Goal: Information Seeking & Learning: Learn about a topic

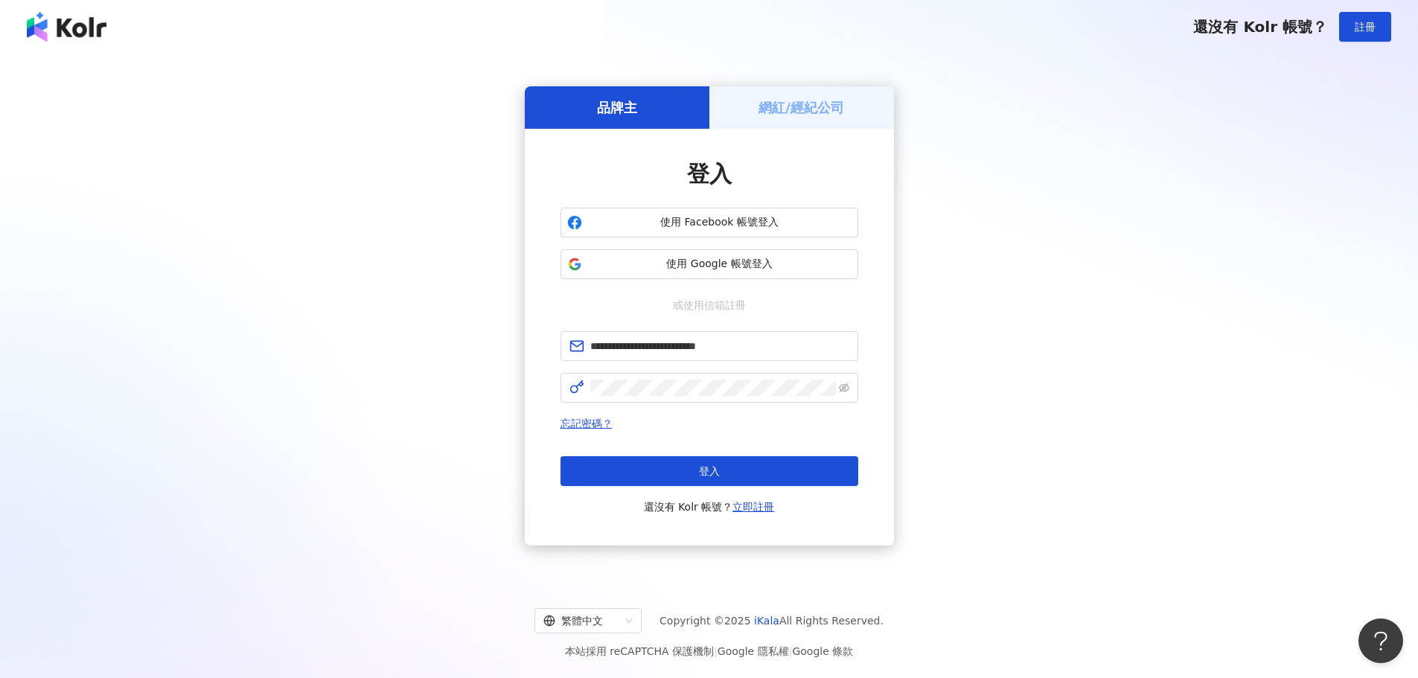
click at [703, 467] on span "登入" at bounding box center [709, 471] width 21 height 12
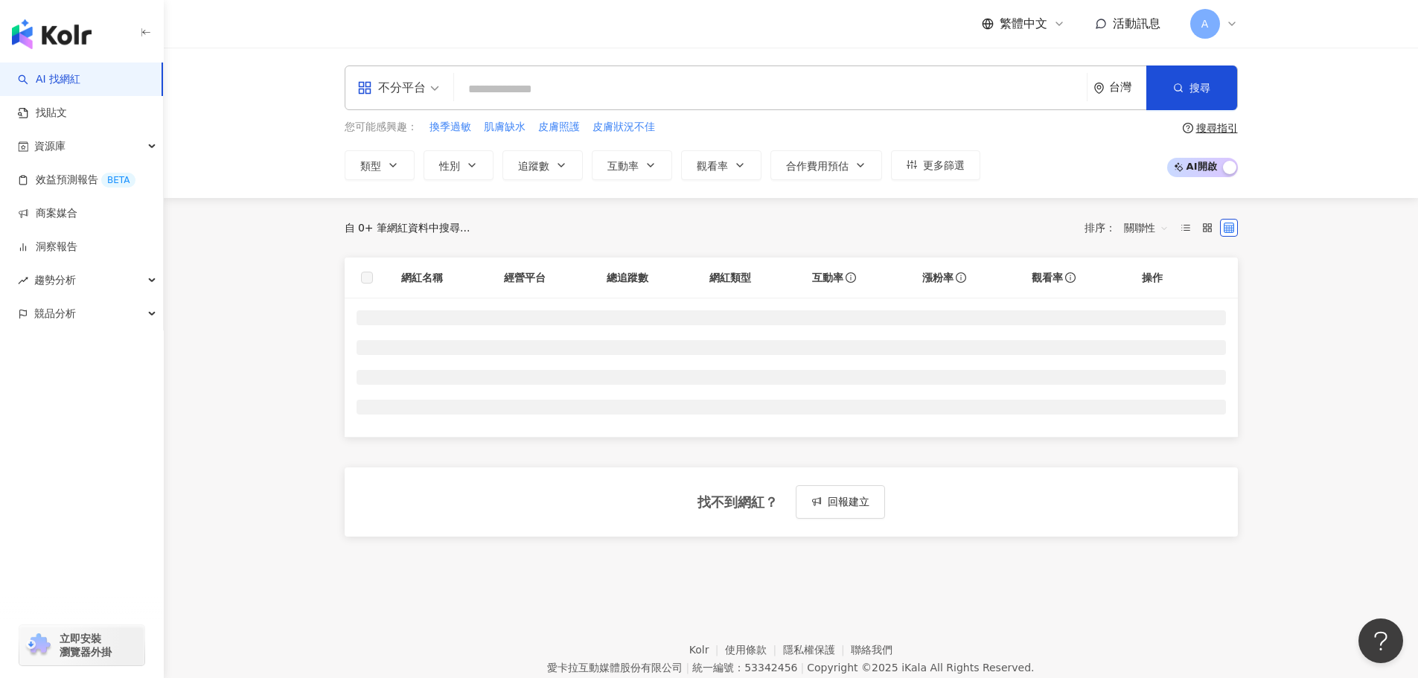
click at [621, 87] on input "search" at bounding box center [770, 89] width 621 height 28
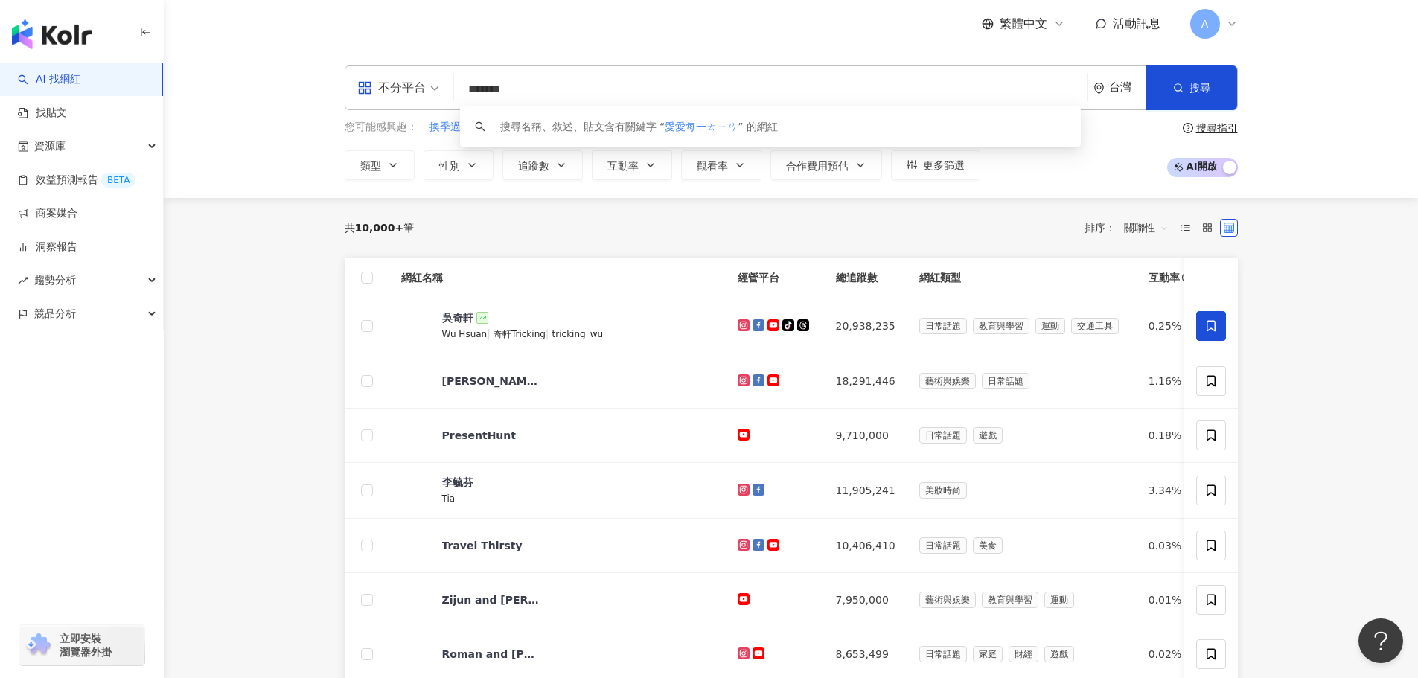
type input "*****"
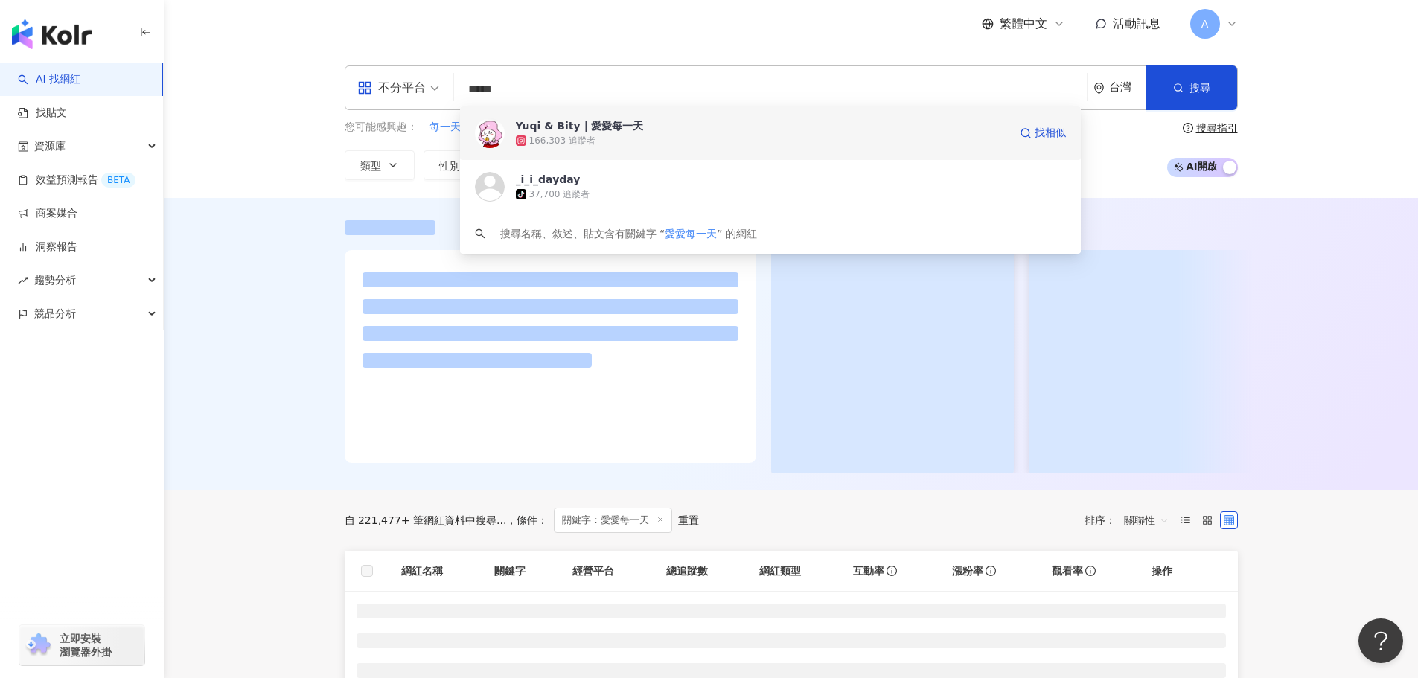
click at [658, 126] on span "Yuqi & Bity｜愛愛每一天" at bounding box center [762, 125] width 493 height 15
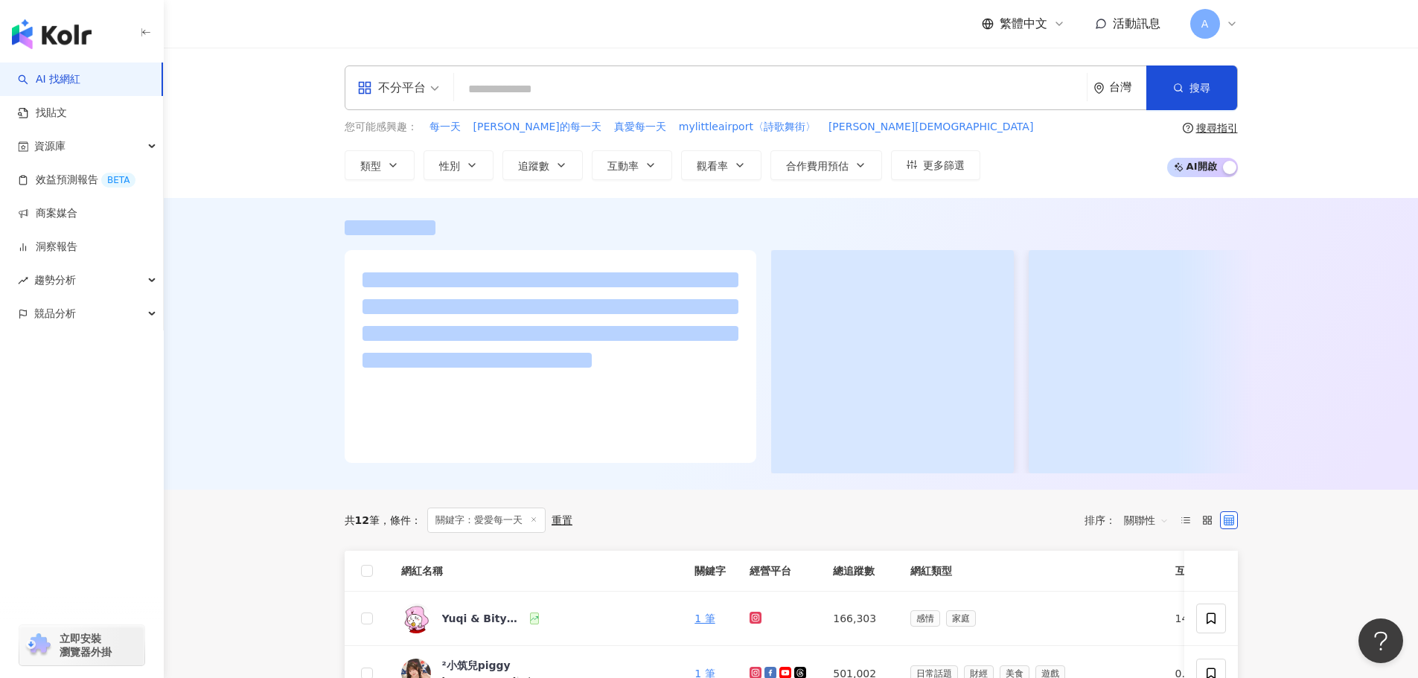
drag, startPoint x: 595, startPoint y: 73, endPoint x: 582, endPoint y: 80, distance: 14.7
click at [591, 73] on div "不分平台 台灣 搜尋 9ecdb15a-dbe5-429d-bc1a-5b71e45370e6 Yuqi & Bity｜愛愛每一天 166,303 追蹤者 _…" at bounding box center [791, 88] width 893 height 45
click at [582, 80] on input "search" at bounding box center [770, 89] width 621 height 28
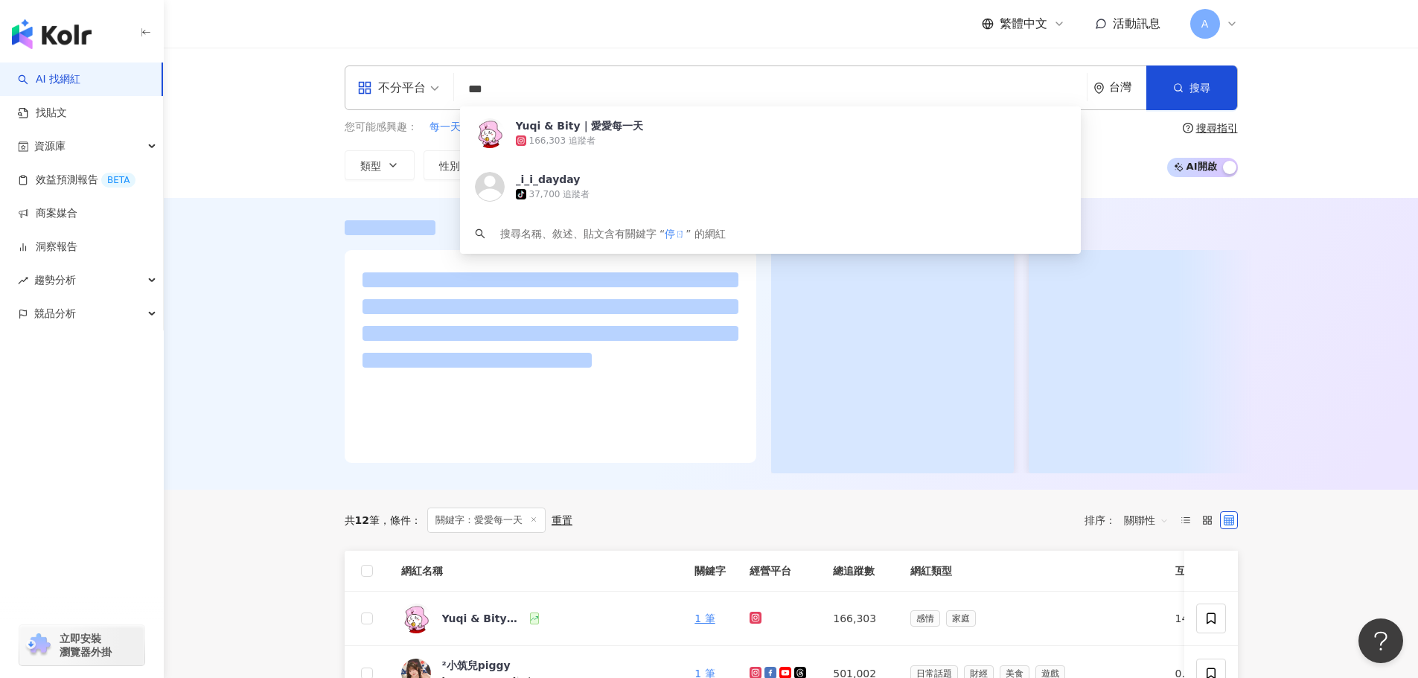
type input "**"
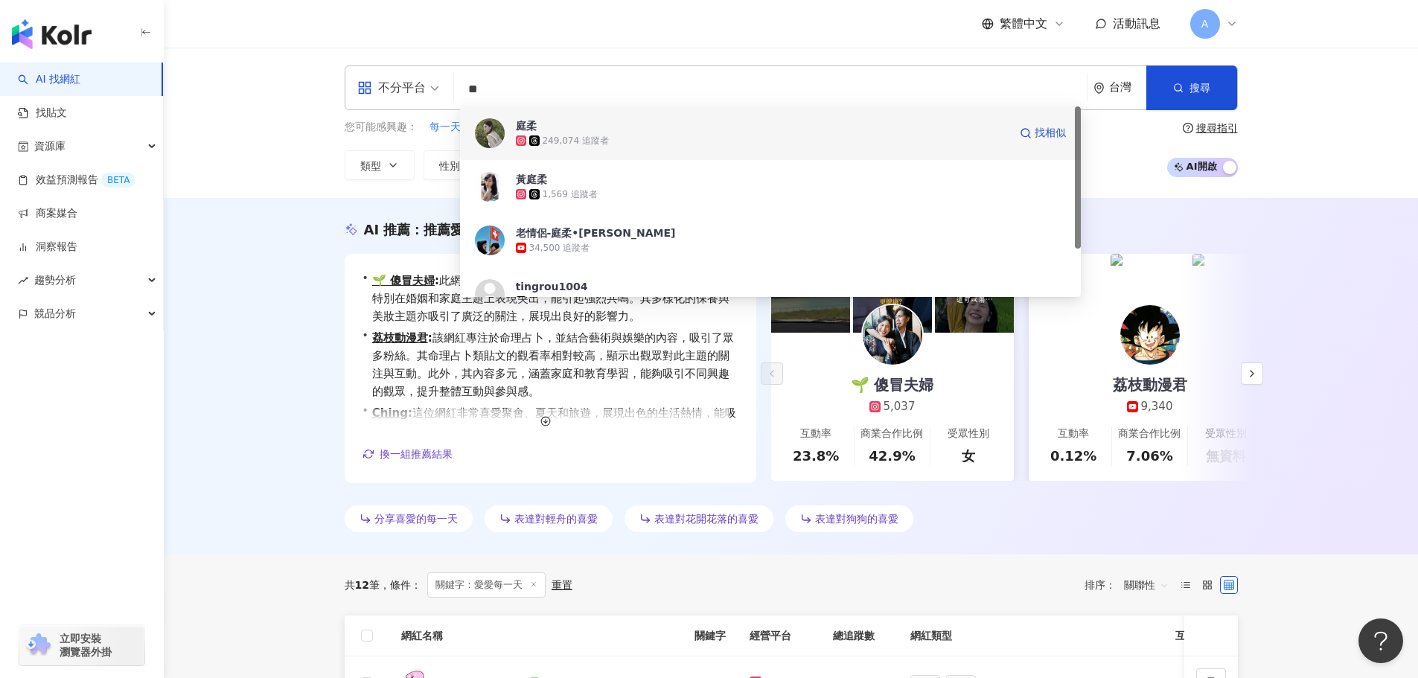
click at [587, 132] on span "庭柔" at bounding box center [762, 125] width 493 height 15
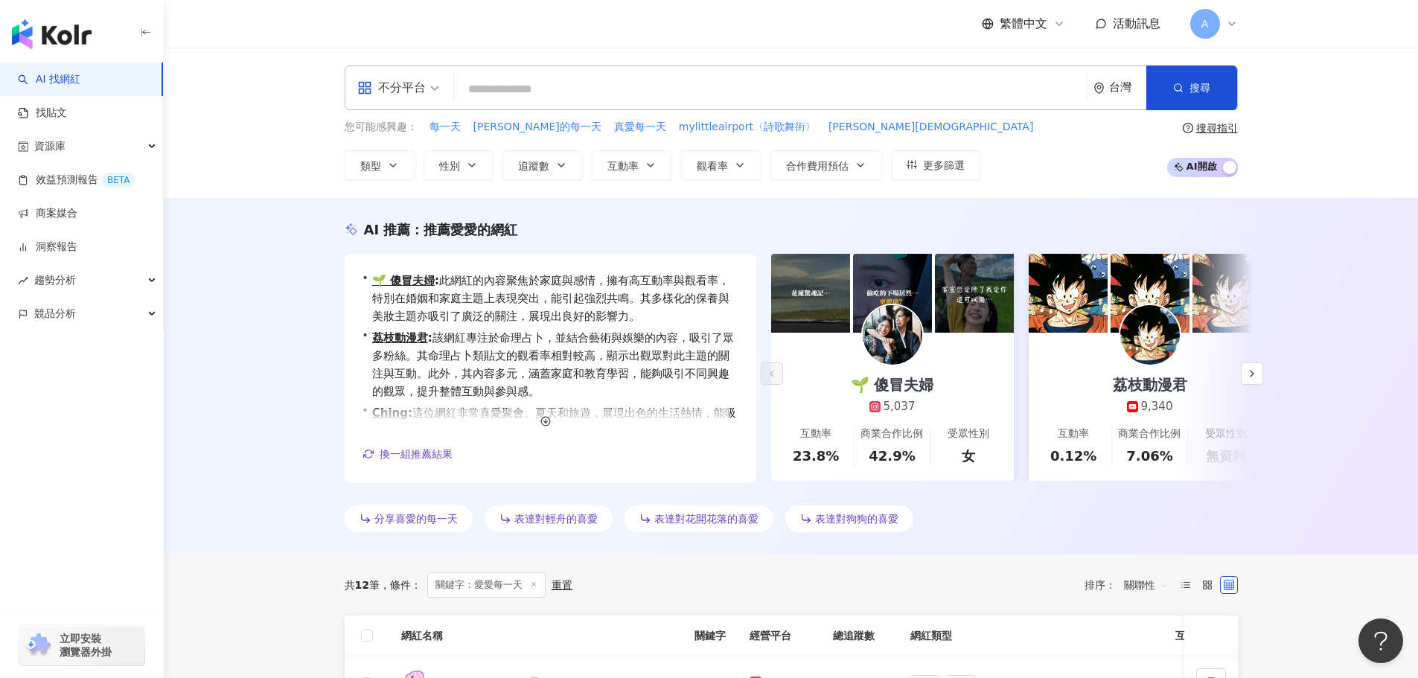
click at [558, 92] on input "search" at bounding box center [770, 89] width 621 height 28
click at [558, 86] on input "search" at bounding box center [770, 89] width 621 height 28
paste input "**"
type input "**"
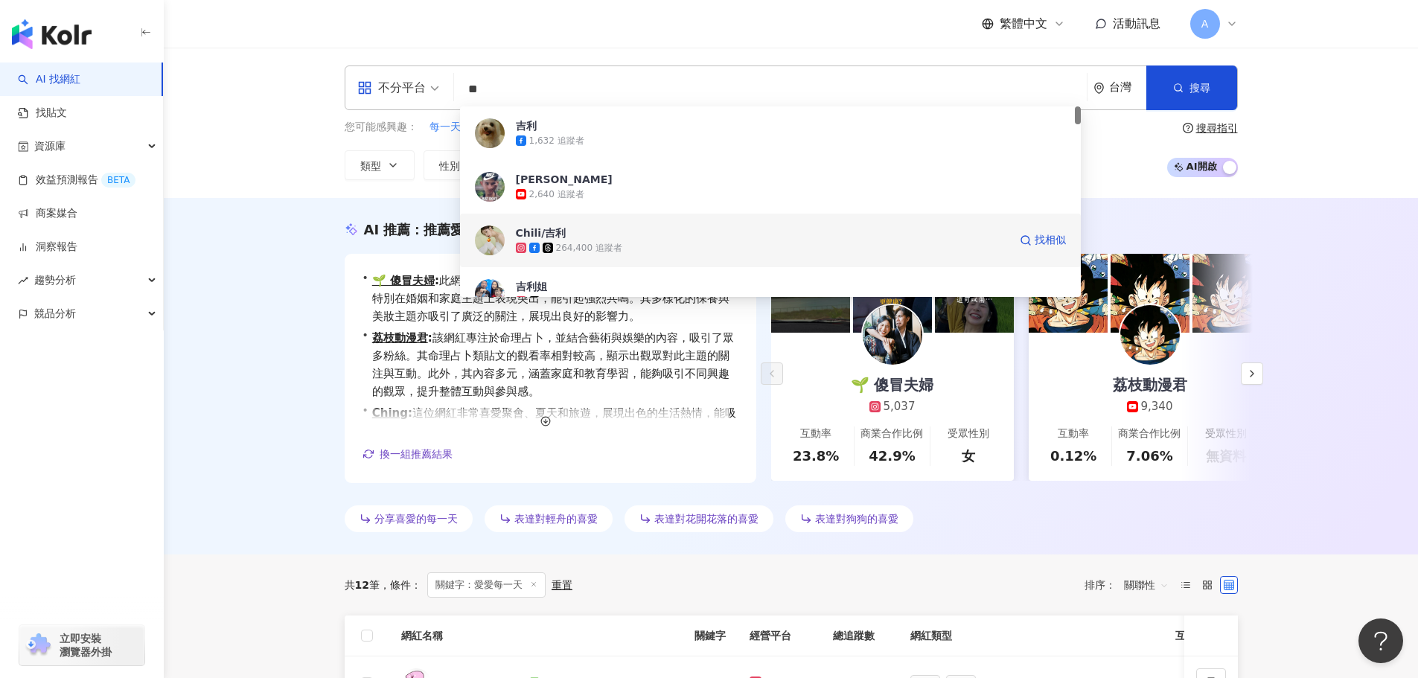
click at [672, 234] on span "Chili/吉利" at bounding box center [762, 233] width 493 height 15
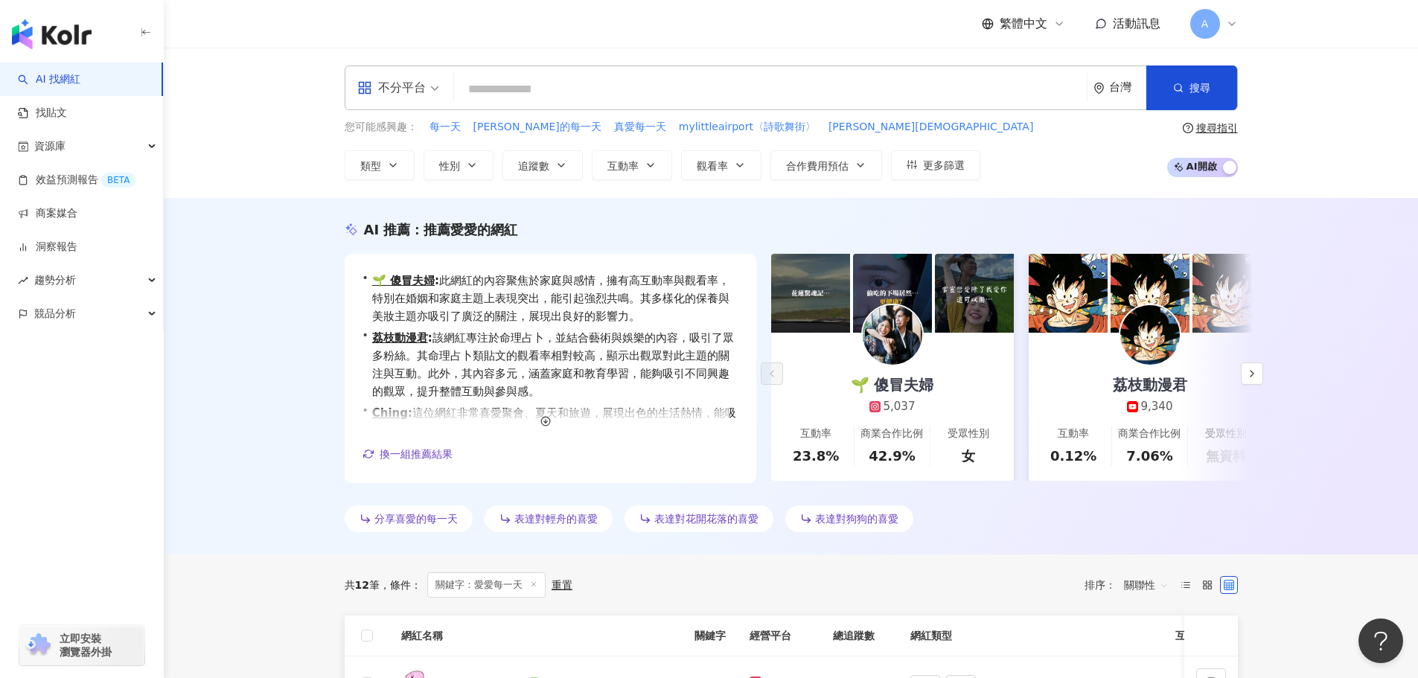
click at [573, 80] on input "search" at bounding box center [770, 89] width 621 height 28
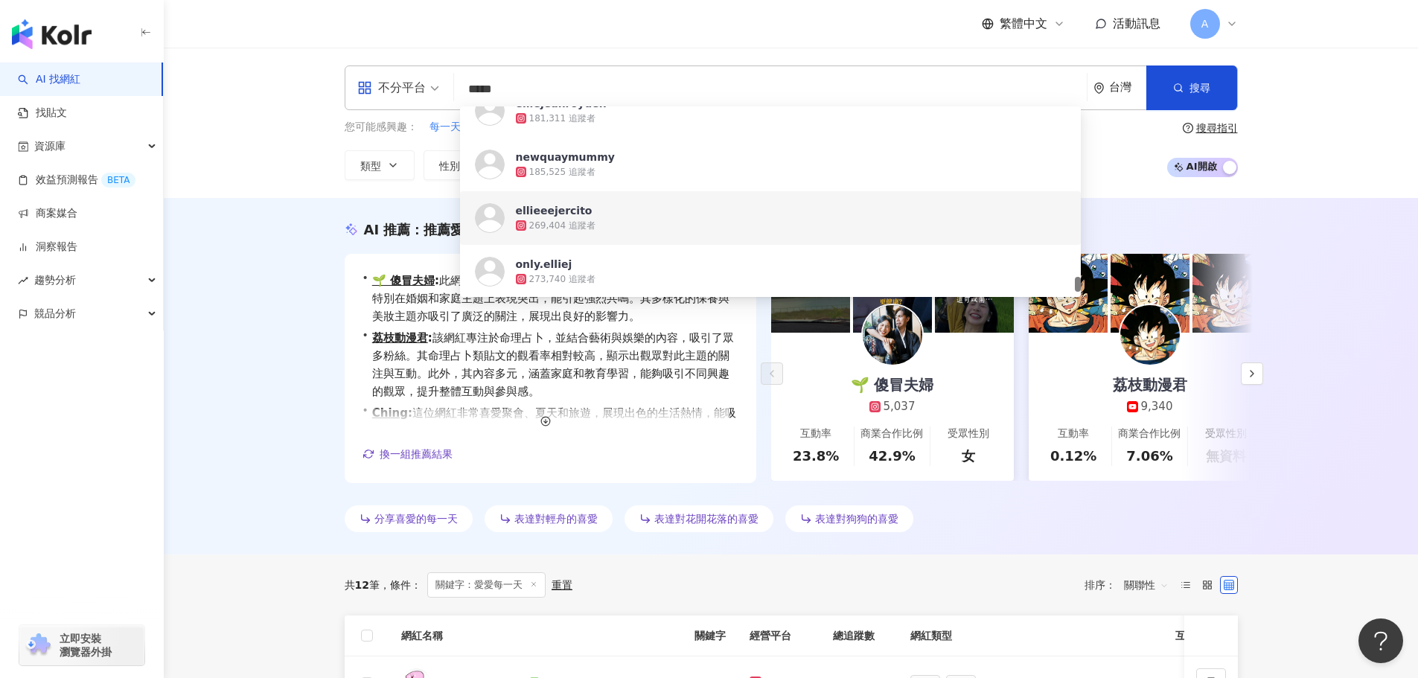
scroll to position [3066, 0]
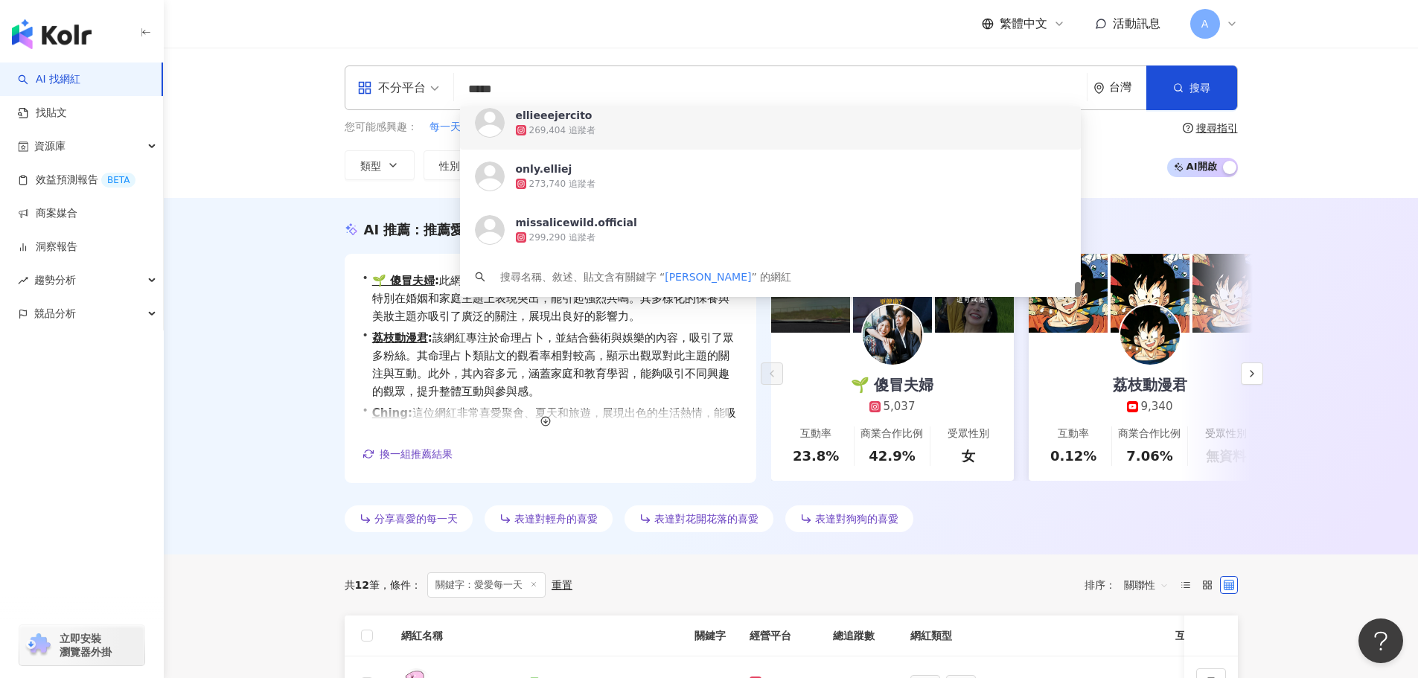
drag, startPoint x: 587, startPoint y: 91, endPoint x: 309, endPoint y: 73, distance: 278.2
click at [309, 77] on div "不分平台 ***** 台灣 搜尋 https://www.instagram.com/newquaymummy https://www.instagram.c…" at bounding box center [791, 123] width 1254 height 150
paste input "**********"
type input "**********"
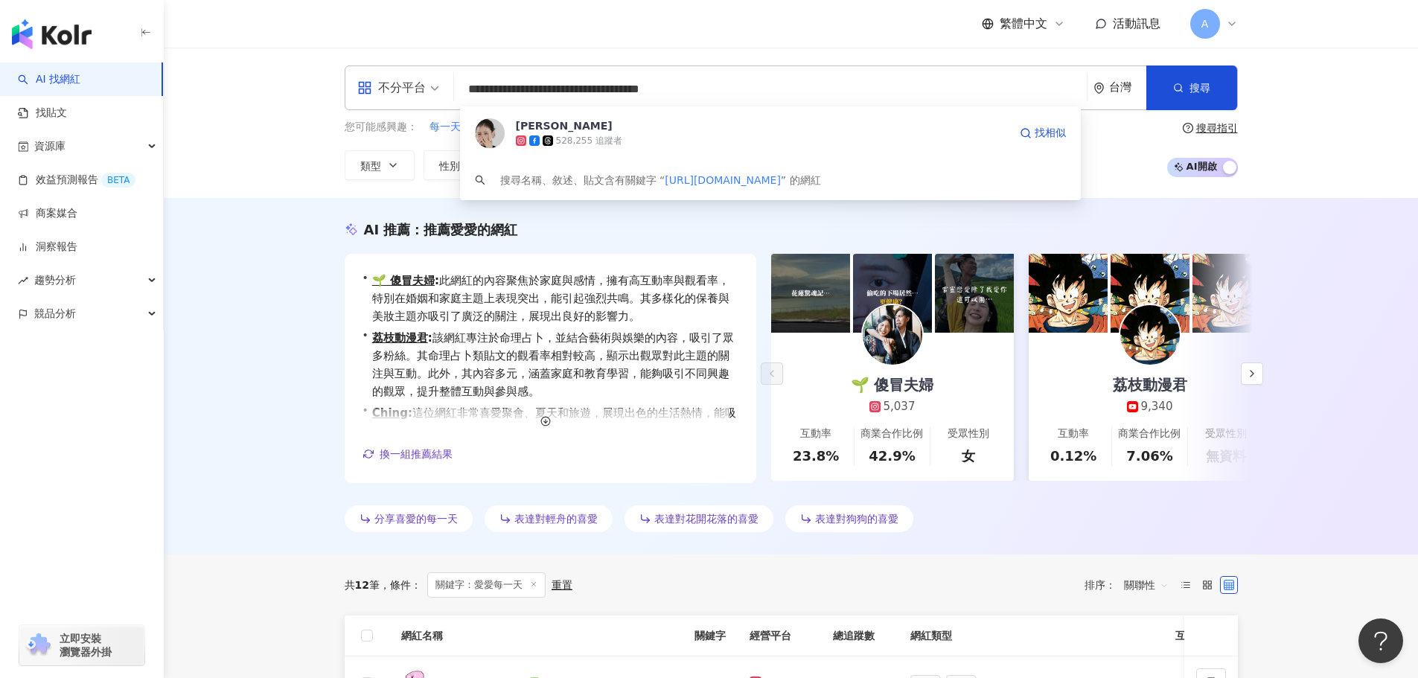
click at [650, 131] on span "蔡昕言" at bounding box center [762, 125] width 493 height 15
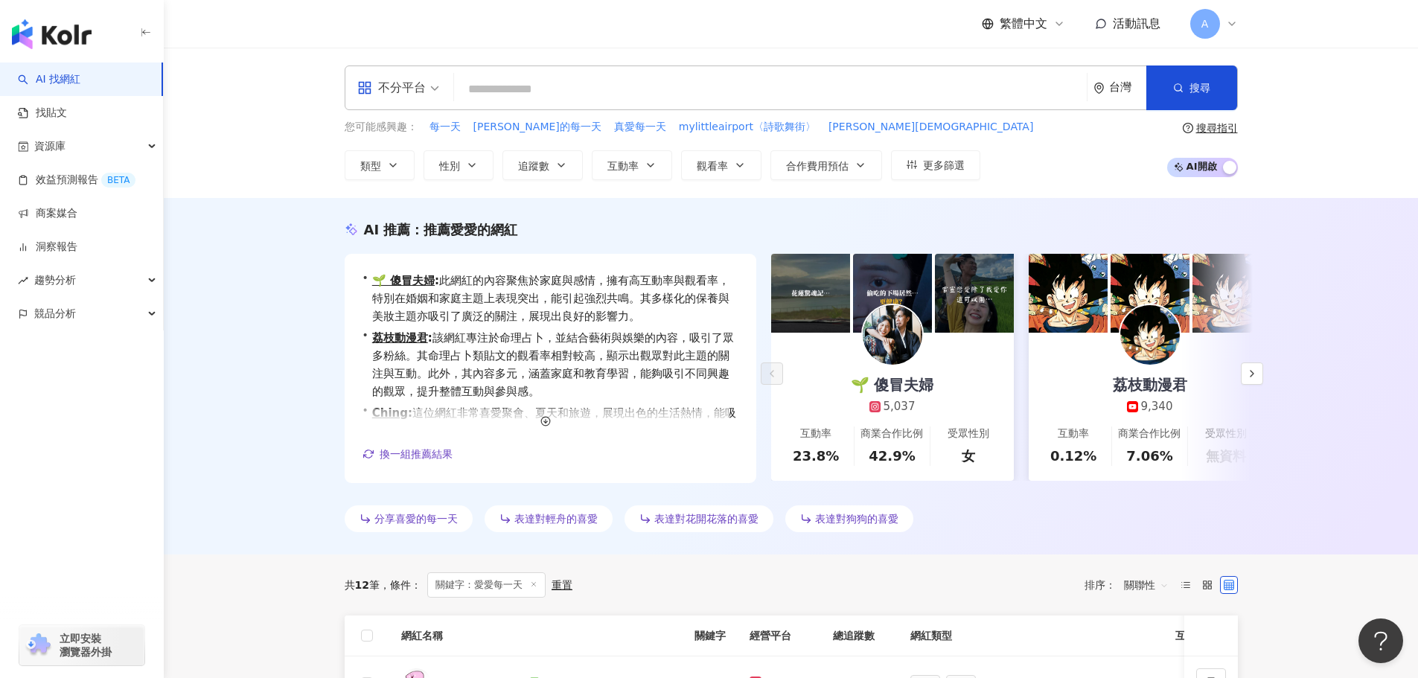
click at [536, 91] on input "search" at bounding box center [770, 89] width 621 height 28
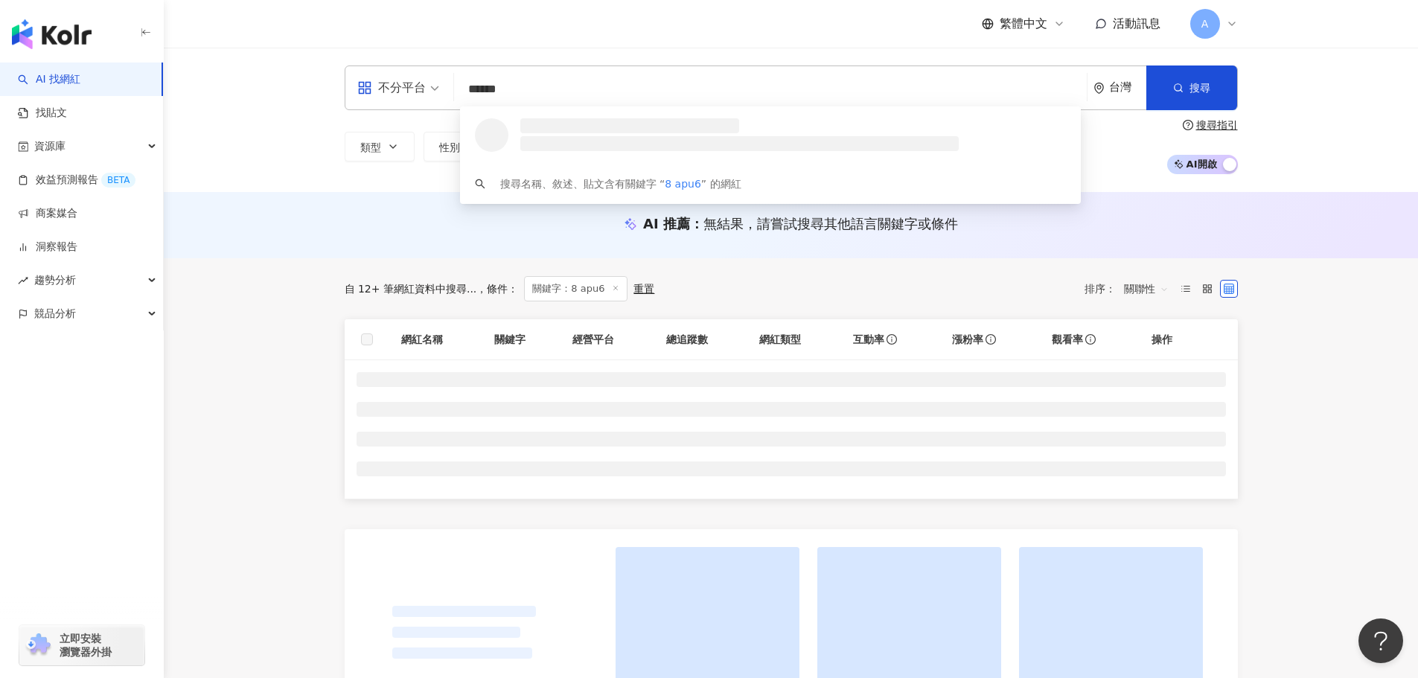
drag, startPoint x: 514, startPoint y: 92, endPoint x: 353, endPoint y: 66, distance: 162.9
click at [323, 69] on div "不分平台 ****** 台灣 搜尋 loading 搜尋名稱、敘述、貼文含有關鍵字 “ 8 apu6 ” 的網紅 類型 性別 追蹤數 互動率 觀看率 合作費用…" at bounding box center [791, 120] width 953 height 109
type input "*"
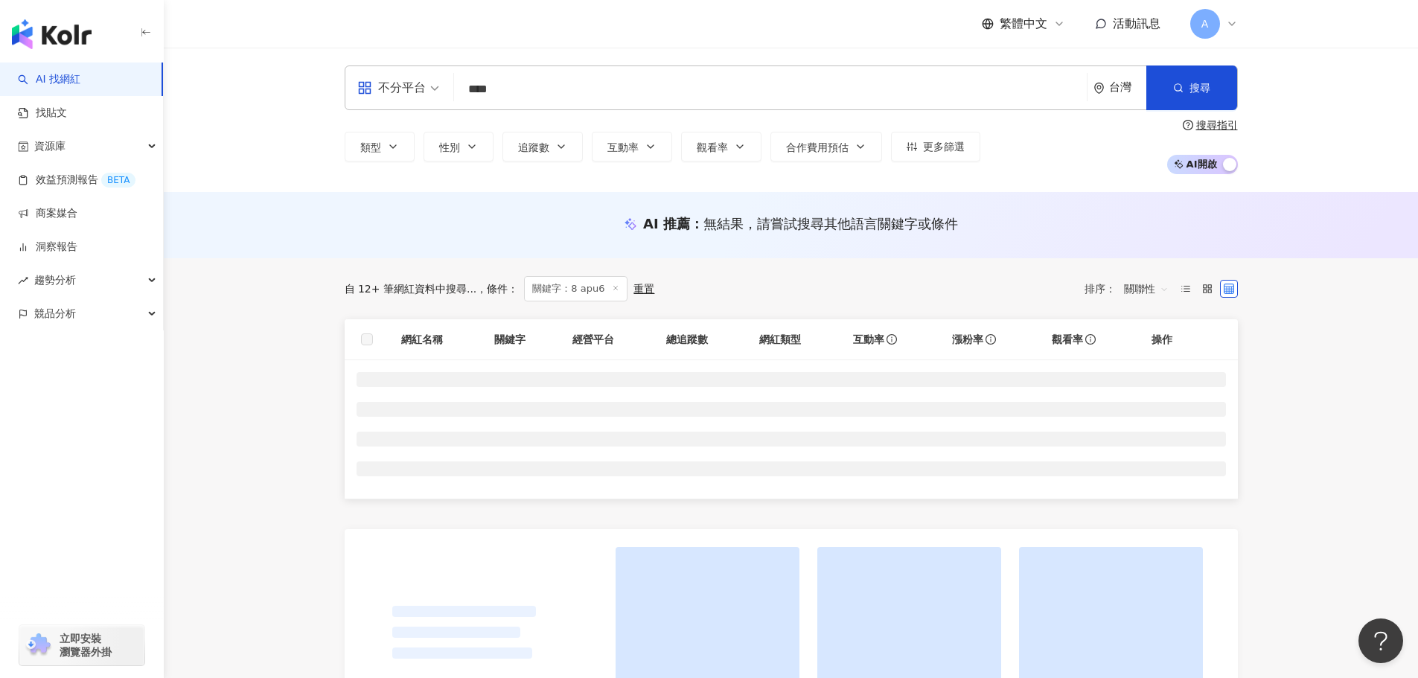
type input "**"
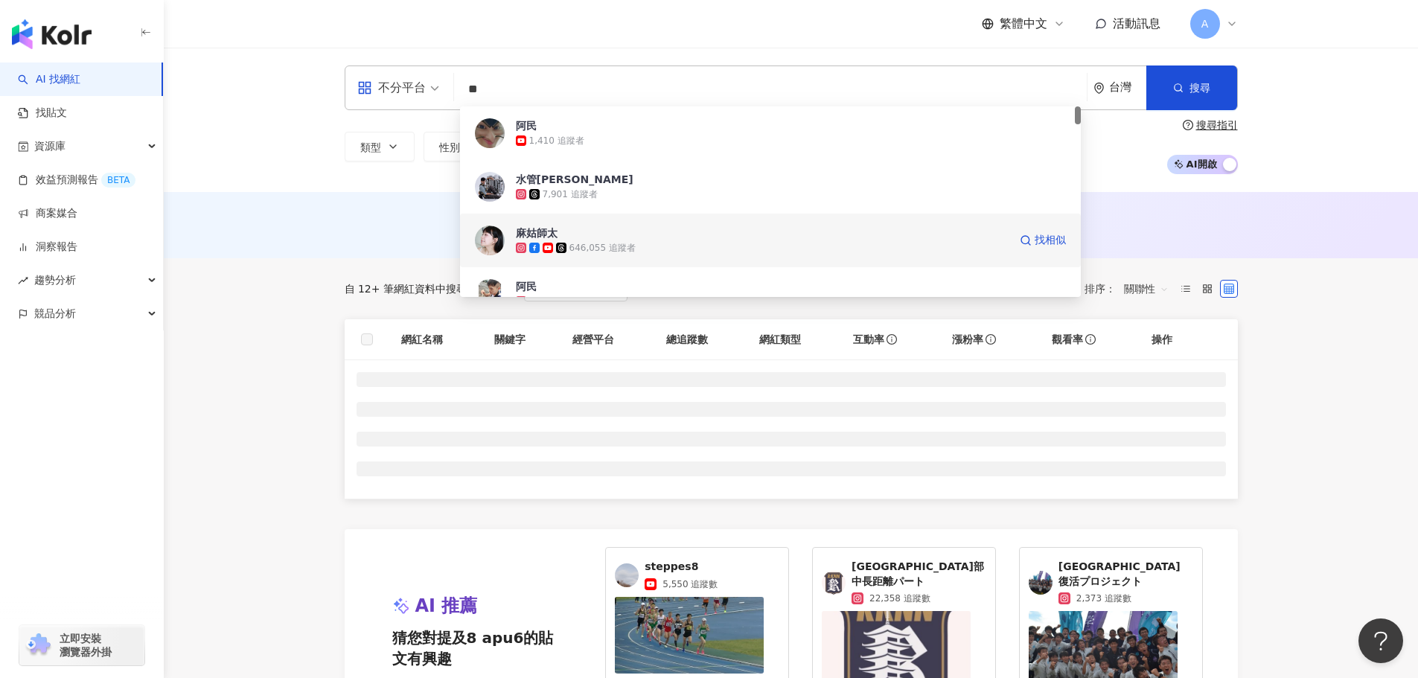
click at [622, 236] on span "麻姑師太" at bounding box center [762, 233] width 493 height 15
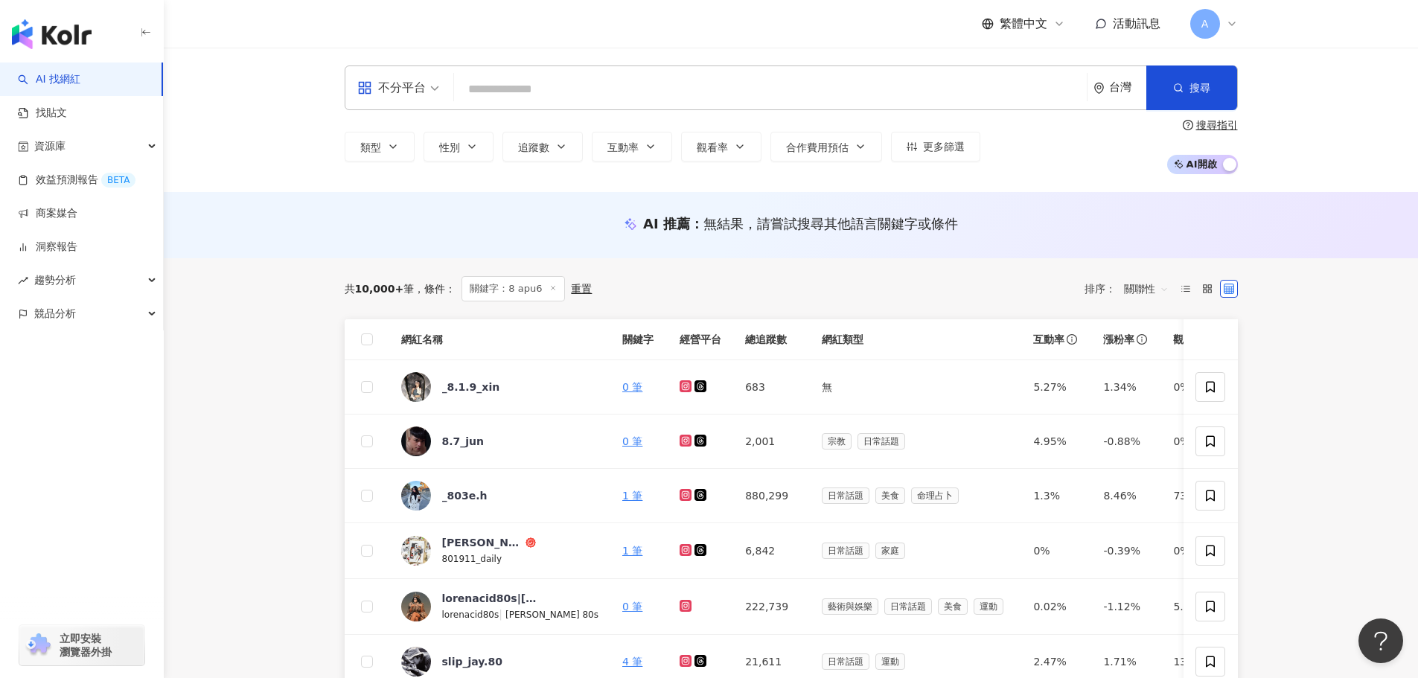
click at [555, 95] on input "search" at bounding box center [770, 89] width 621 height 28
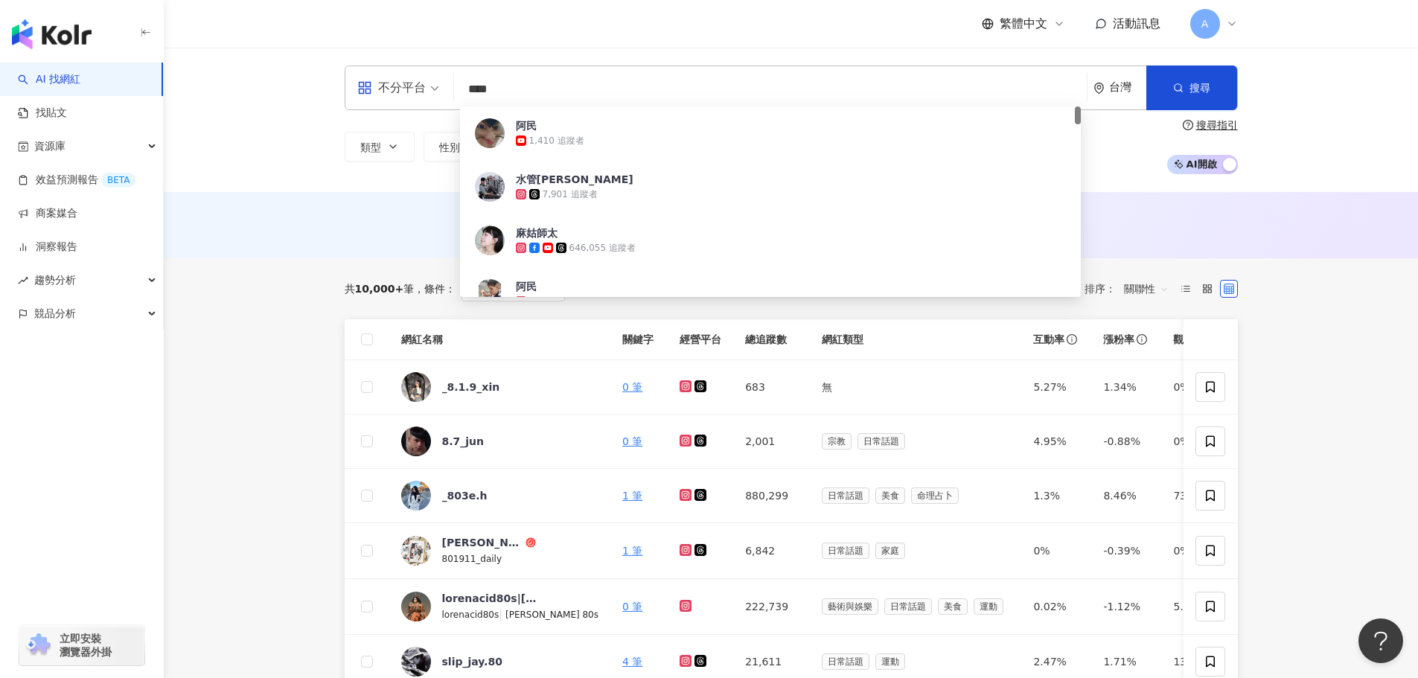
type input "*****"
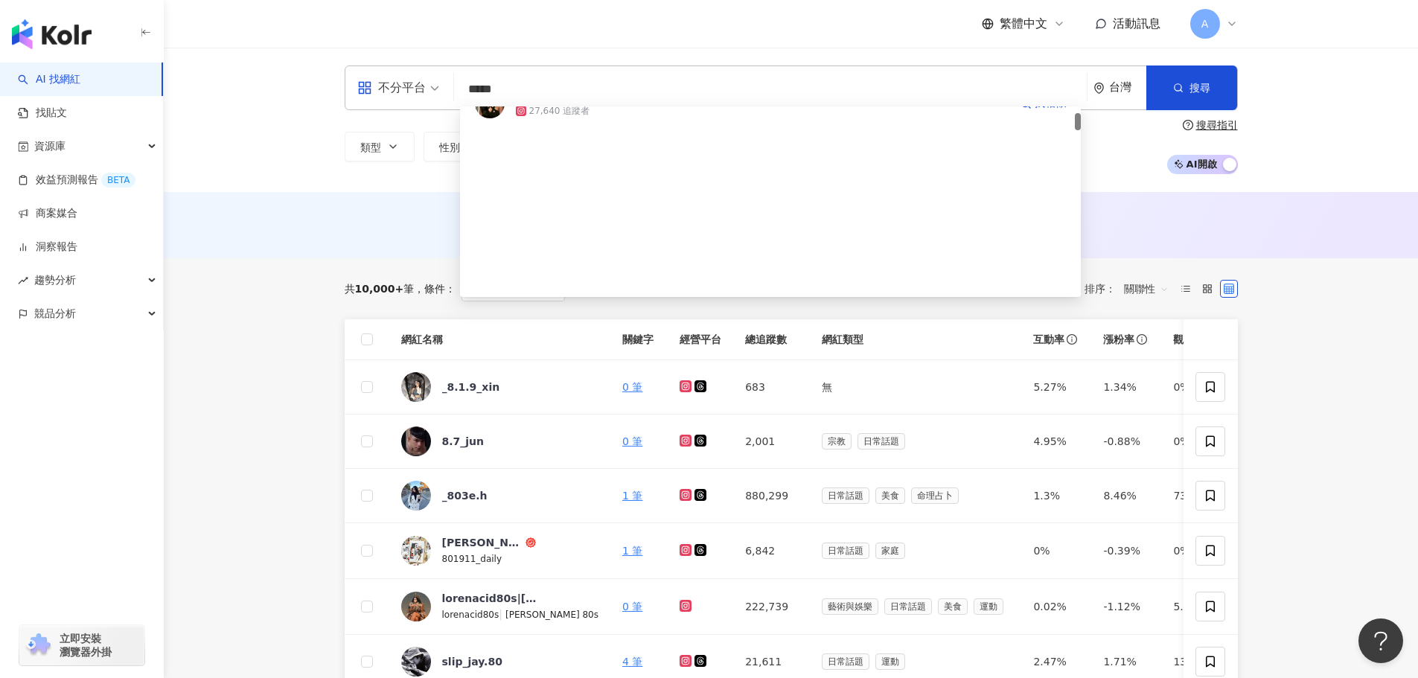
scroll to position [74, 0]
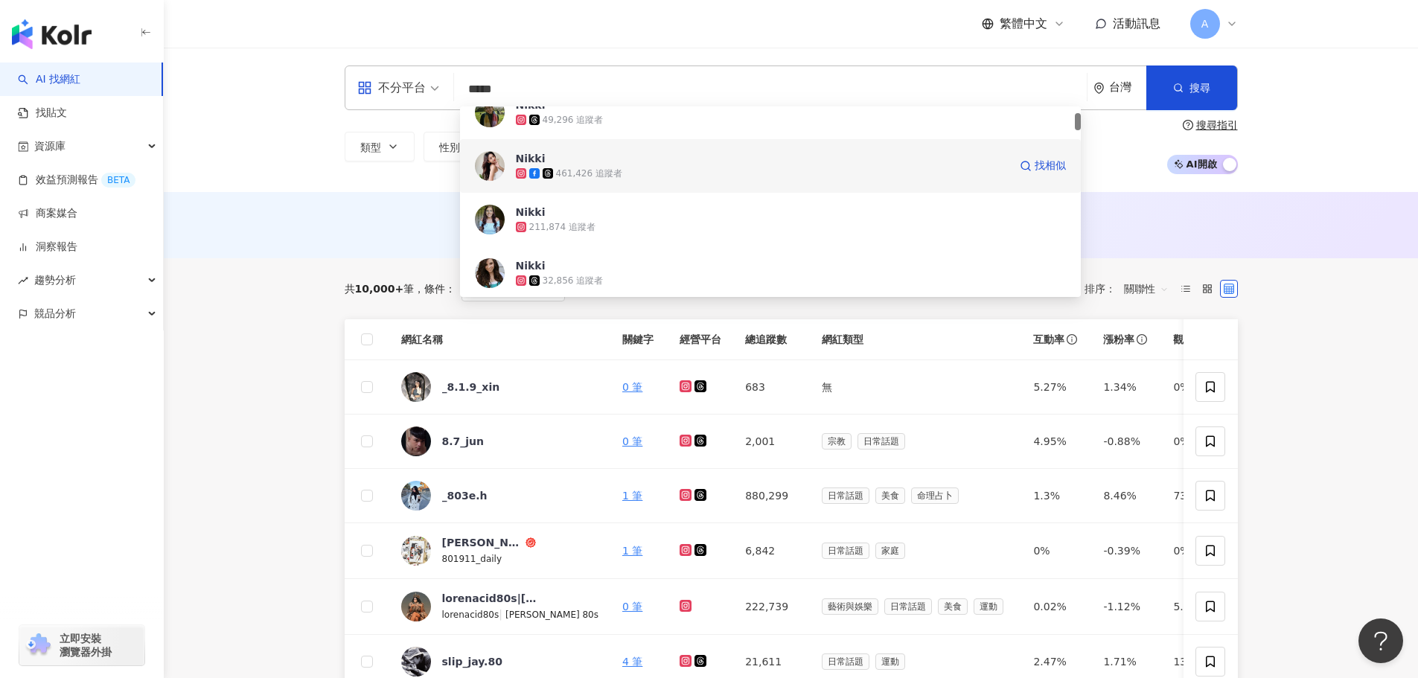
click at [677, 163] on span "Nikki" at bounding box center [762, 158] width 493 height 15
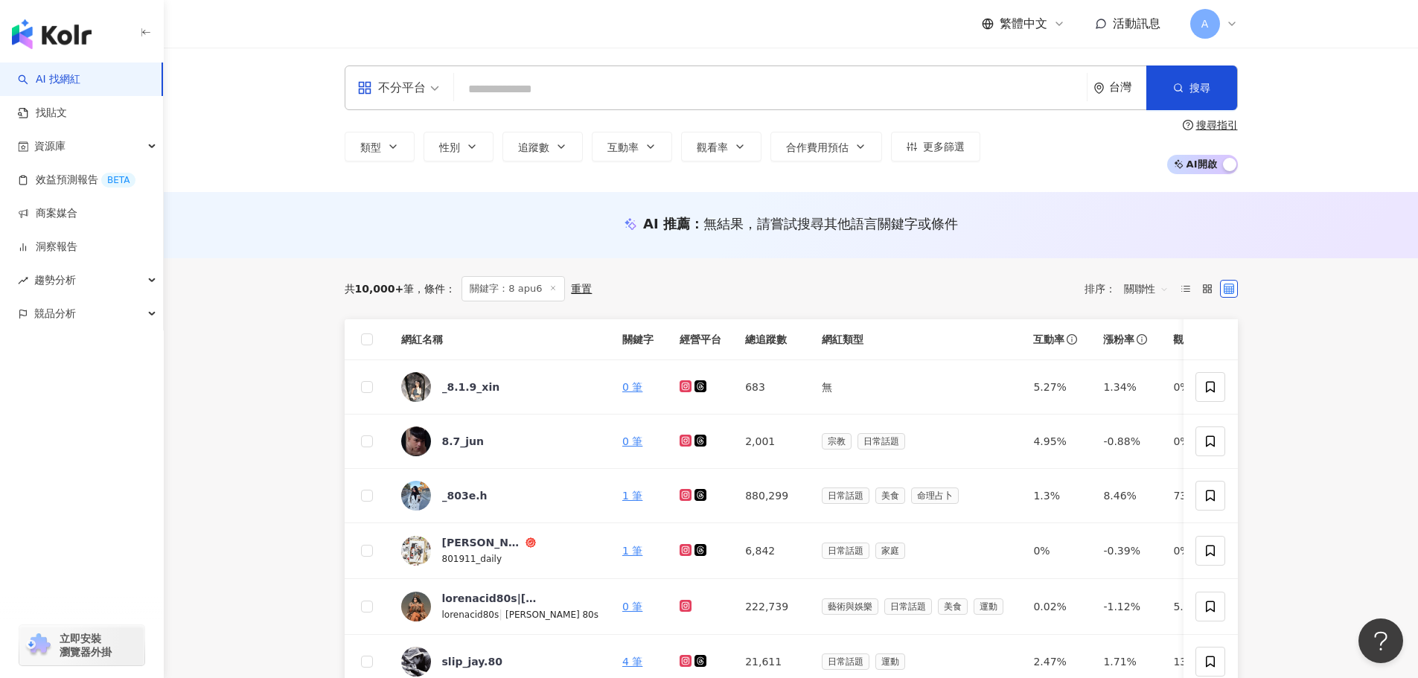
click at [549, 289] on icon at bounding box center [552, 287] width 7 height 7
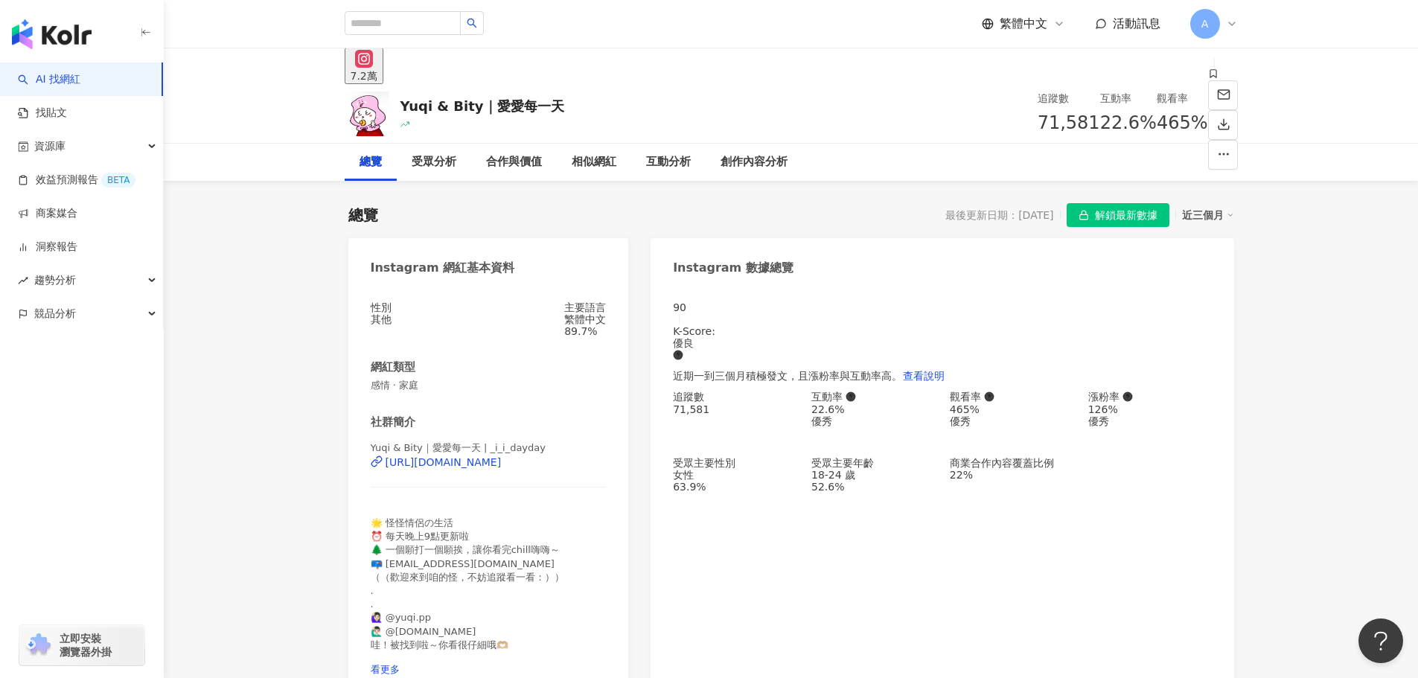
click at [404, 103] on div "Yuqi & Bity｜愛愛每一天" at bounding box center [482, 106] width 164 height 19
drag, startPoint x: 402, startPoint y: 102, endPoint x: 469, endPoint y: 100, distance: 67.0
click at [469, 100] on div "Yuqi & Bity｜愛愛每一天" at bounding box center [482, 106] width 164 height 19
copy div "Yuqi & Bity"
click at [1311, 135] on div "Yuqi & Bity｜愛愛每一天 追蹤數 71,581 互動率 22.6% 觀看率 465%" at bounding box center [791, 114] width 1254 height 60
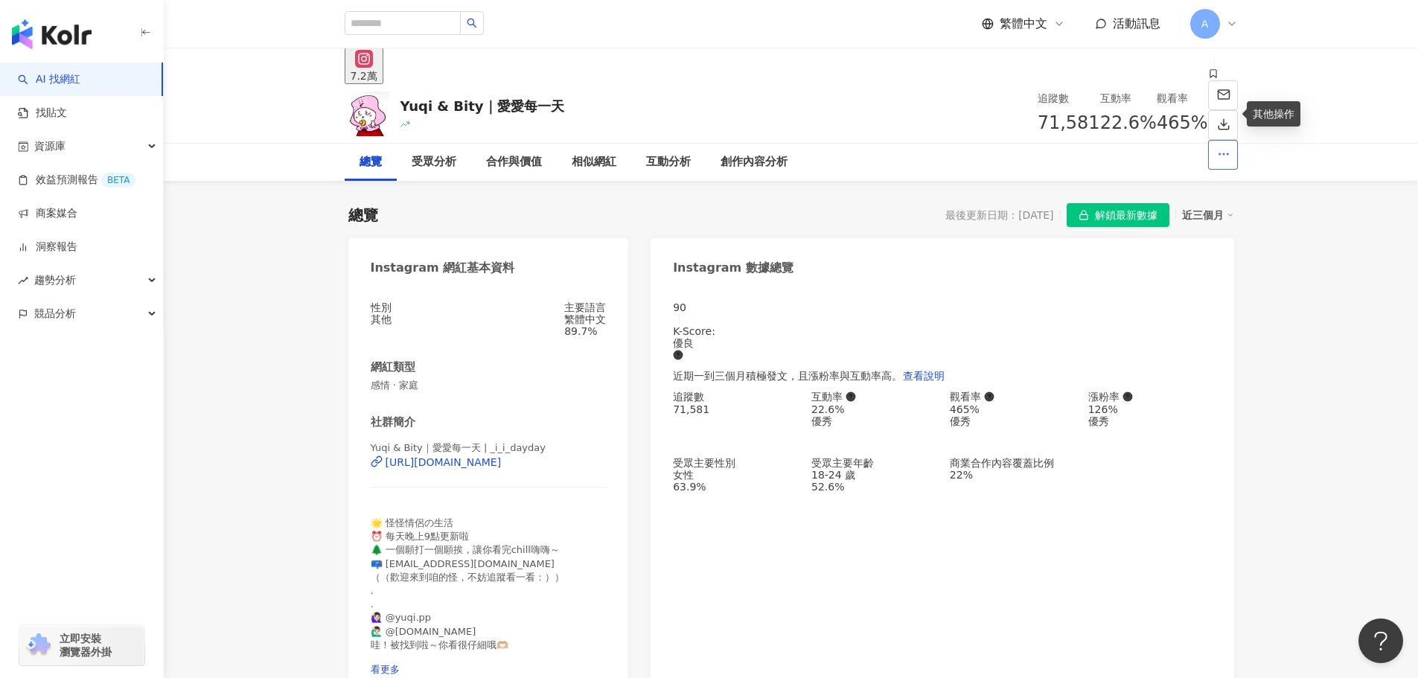
click at [1225, 147] on icon "button" at bounding box center [1223, 153] width 13 height 13
click at [1218, 147] on icon "button" at bounding box center [1223, 153] width 13 height 13
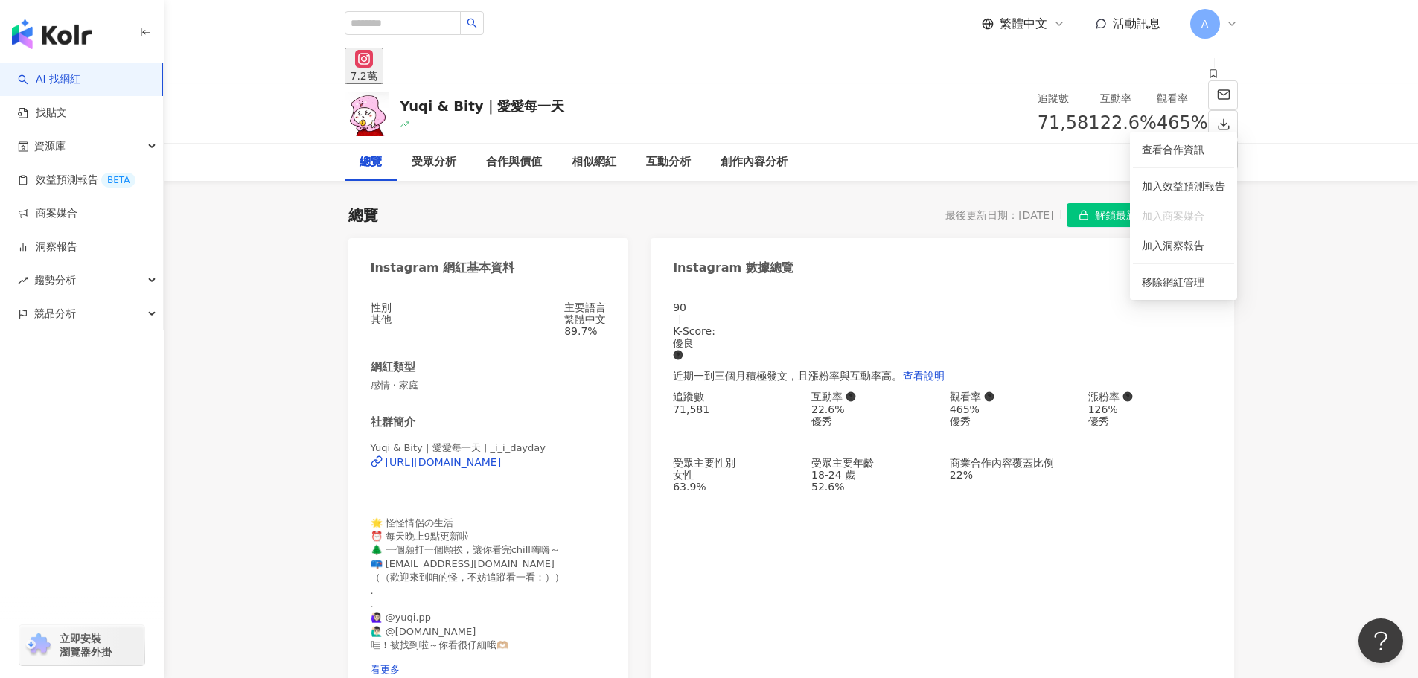
click at [829, 165] on div "總覽 受眾分析 合作與價值 相似網紅 互動分析 創作內容分析" at bounding box center [791, 162] width 893 height 37
click at [369, 114] on img at bounding box center [367, 114] width 45 height 45
click at [359, 66] on rect at bounding box center [364, 58] width 14 height 13
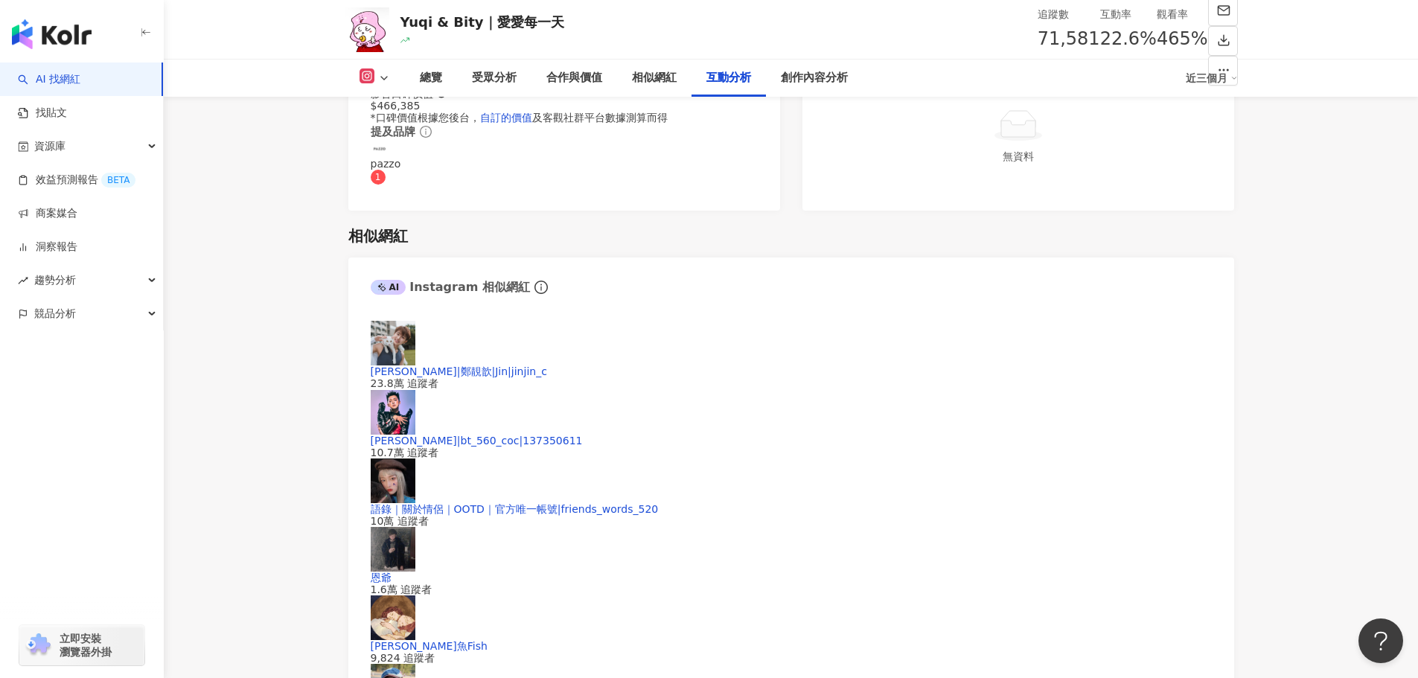
scroll to position [2756, 0]
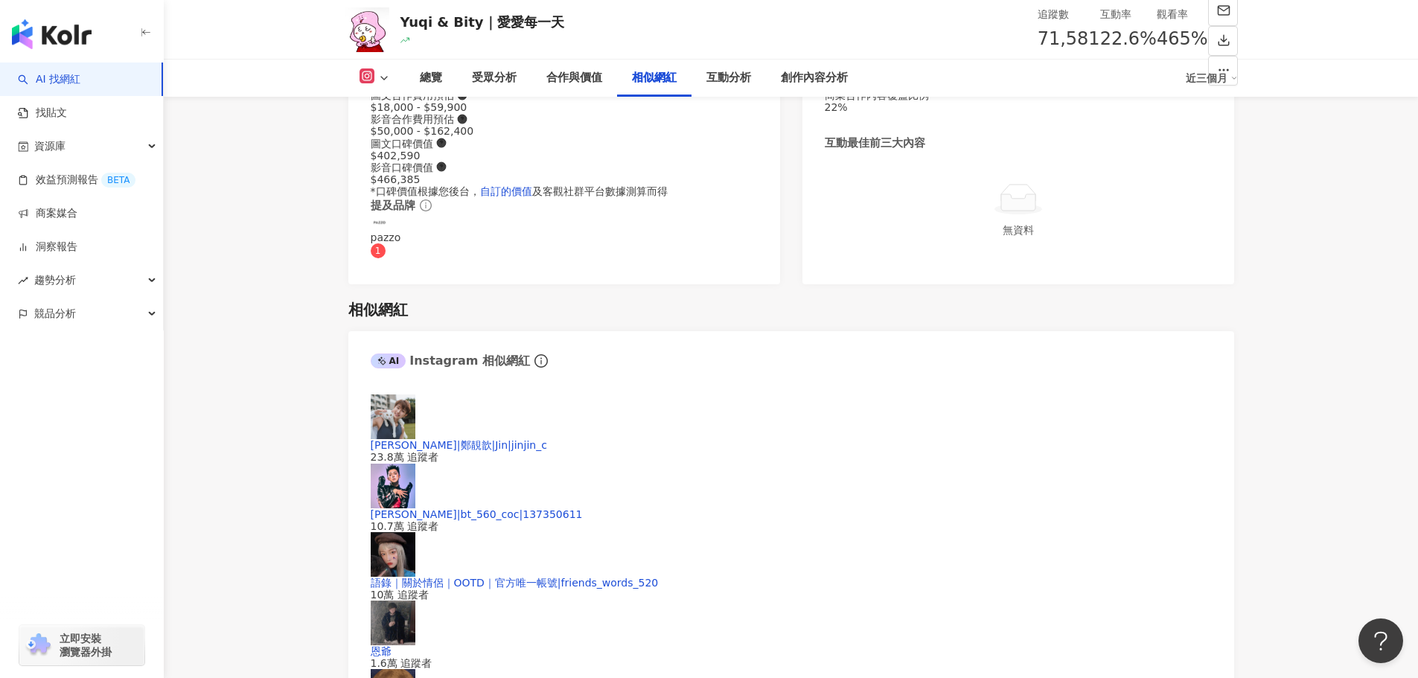
drag, startPoint x: 363, startPoint y: 375, endPoint x: 432, endPoint y: 375, distance: 69.2
copy div "16,199"
drag, startPoint x: 374, startPoint y: 377, endPoint x: 427, endPoint y: 374, distance: 52.2
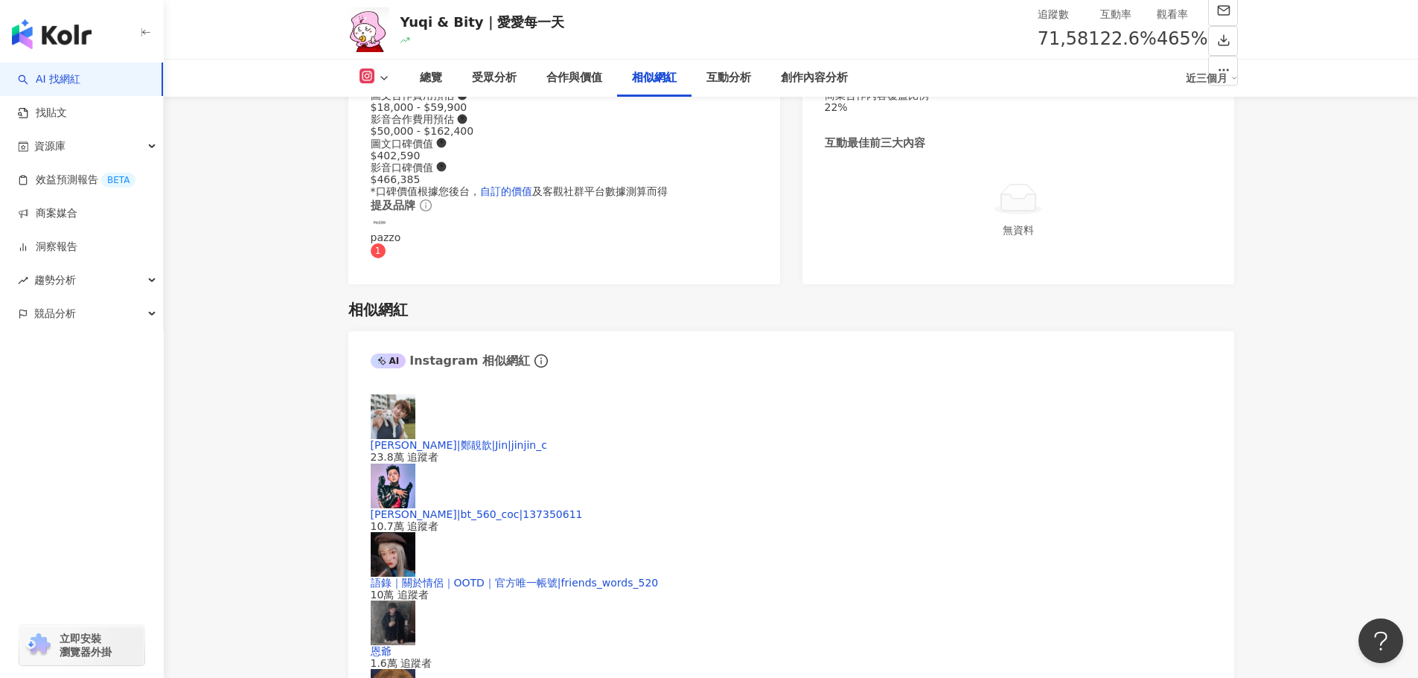
copy div "16,199"
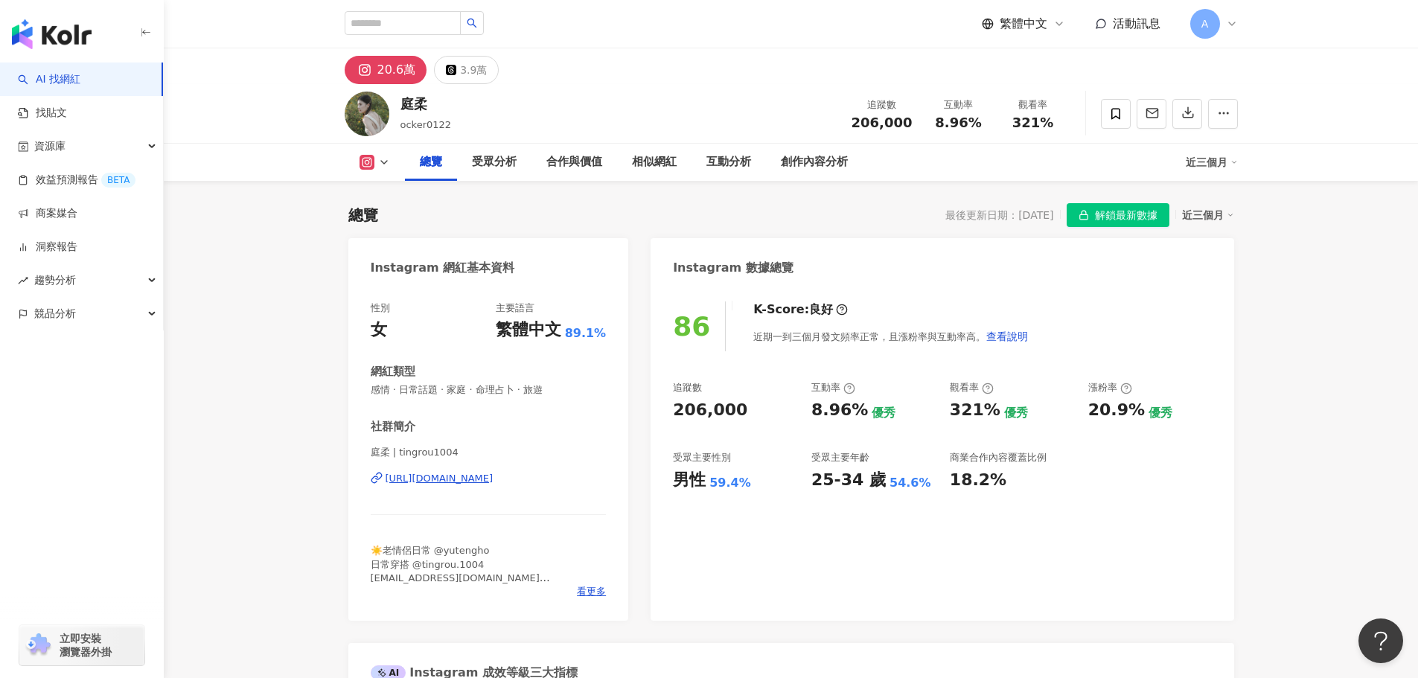
scroll to position [521, 0]
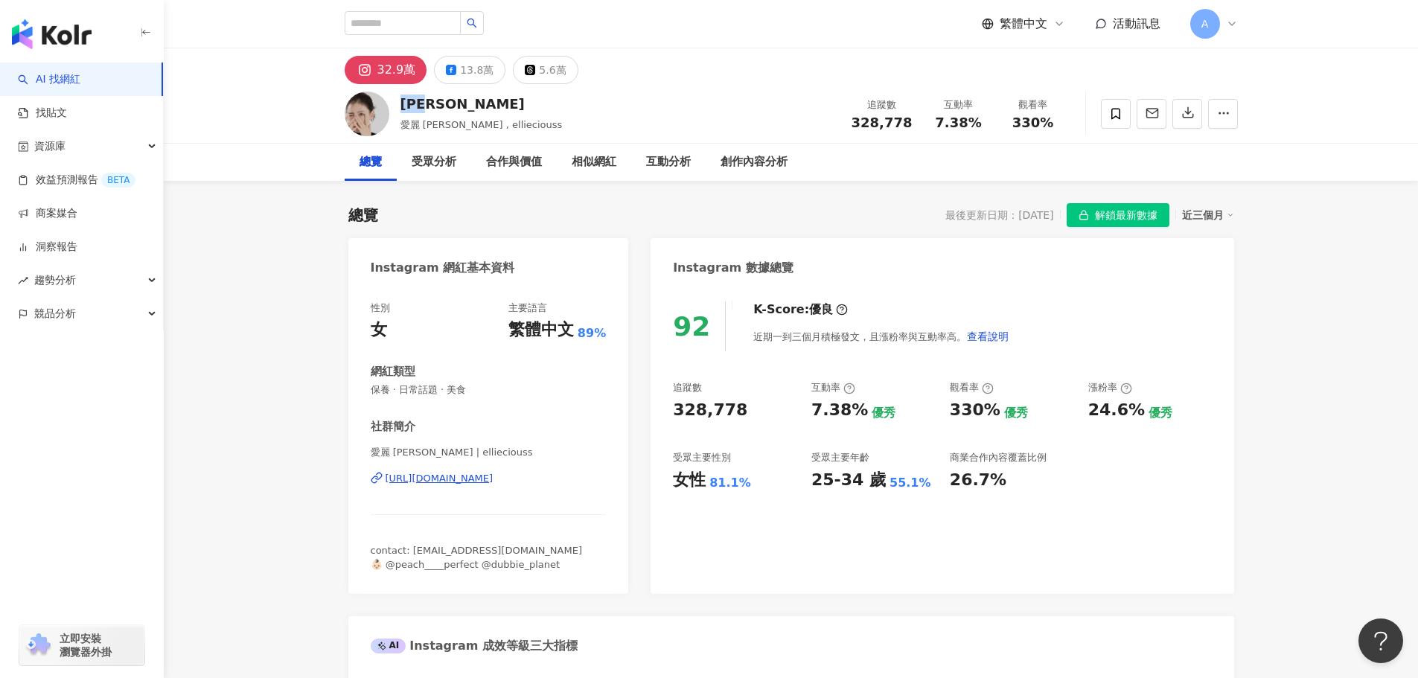
drag, startPoint x: 444, startPoint y: 100, endPoint x: 400, endPoint y: 99, distance: 43.9
click at [400, 96] on div "蔡昕言" at bounding box center [481, 104] width 162 height 19
drag, startPoint x: 398, startPoint y: 125, endPoint x: 441, endPoint y: 123, distance: 43.2
click at [441, 123] on div "蔡昕言 愛麗 Ellie , ellieciouss 追蹤數 328,778 互動率 7.38% 觀看率 330%" at bounding box center [791, 113] width 953 height 59
copy span "愛麗 Ellie"
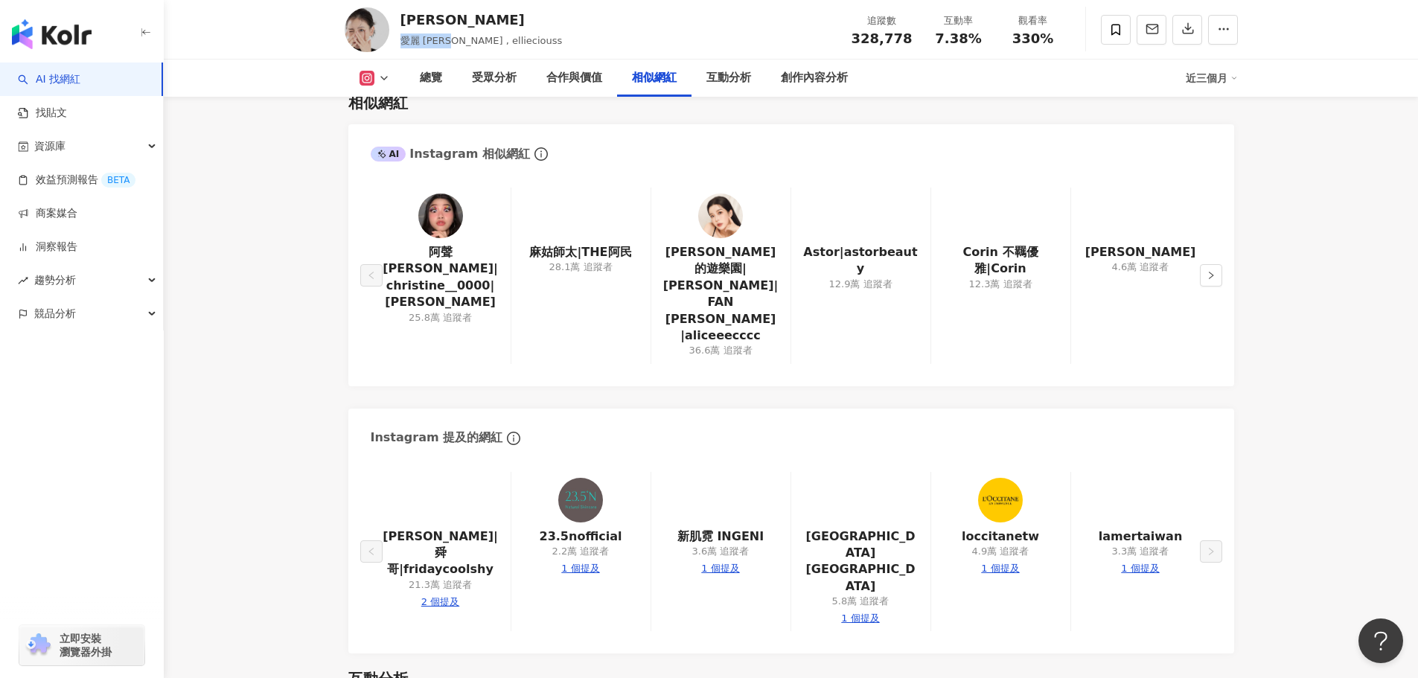
scroll to position [2978, 0]
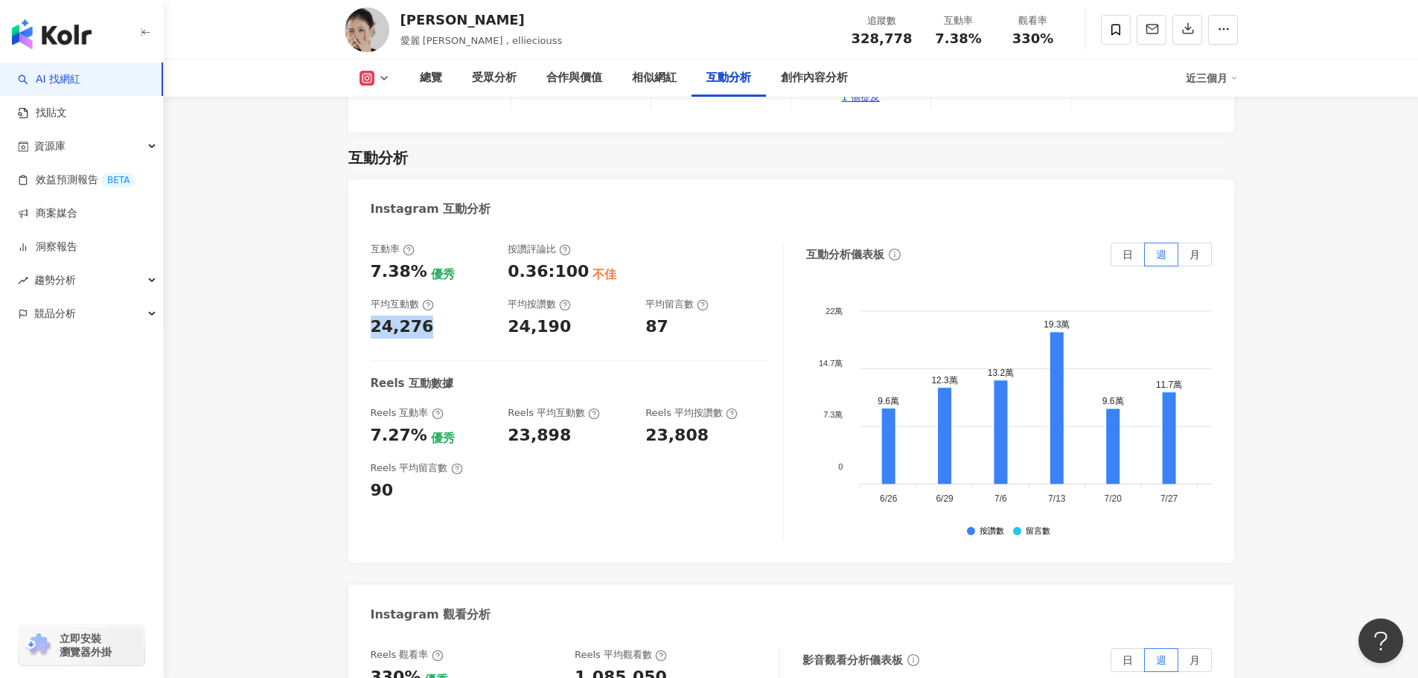
drag, startPoint x: 374, startPoint y: 224, endPoint x: 427, endPoint y: 223, distance: 52.9
click at [427, 316] on div "24,276" at bounding box center [432, 327] width 123 height 23
copy div "24,276"
click at [376, 73] on button at bounding box center [375, 78] width 60 height 15
click at [412, 136] on button "Facebook" at bounding box center [398, 140] width 89 height 21
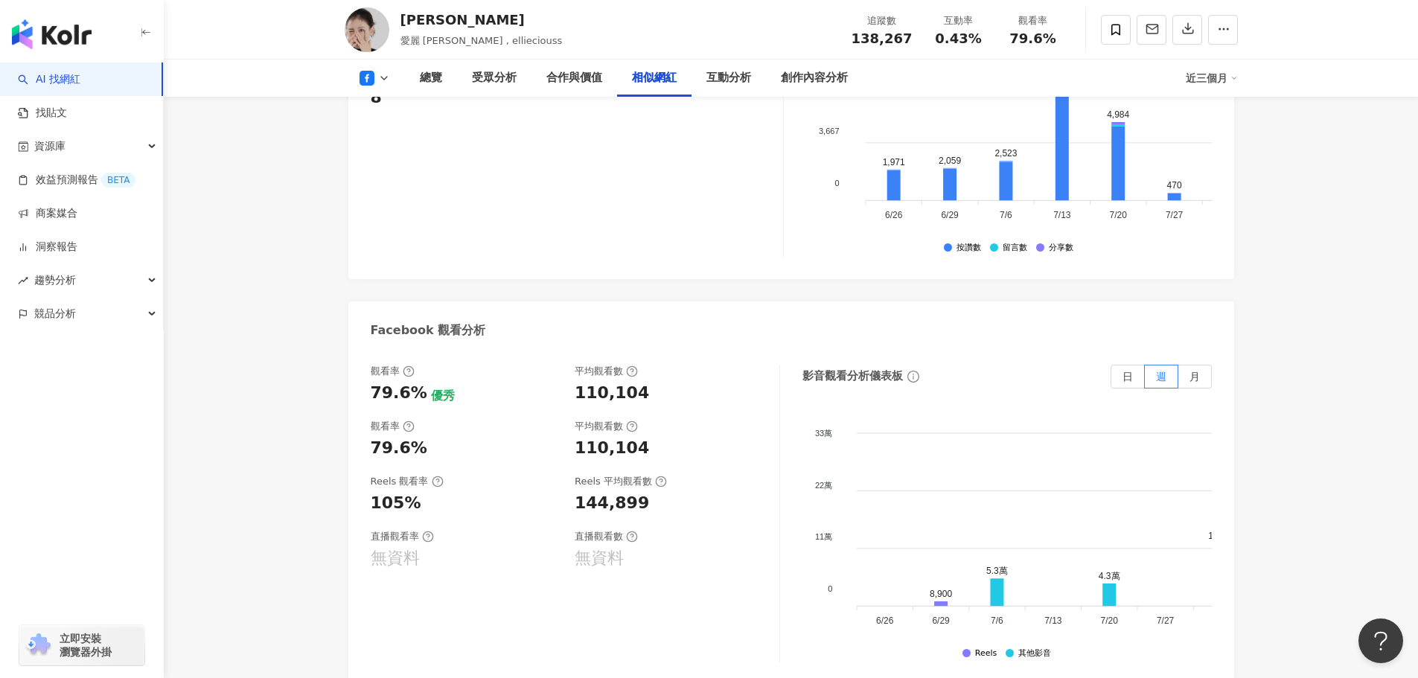
scroll to position [2198, 0]
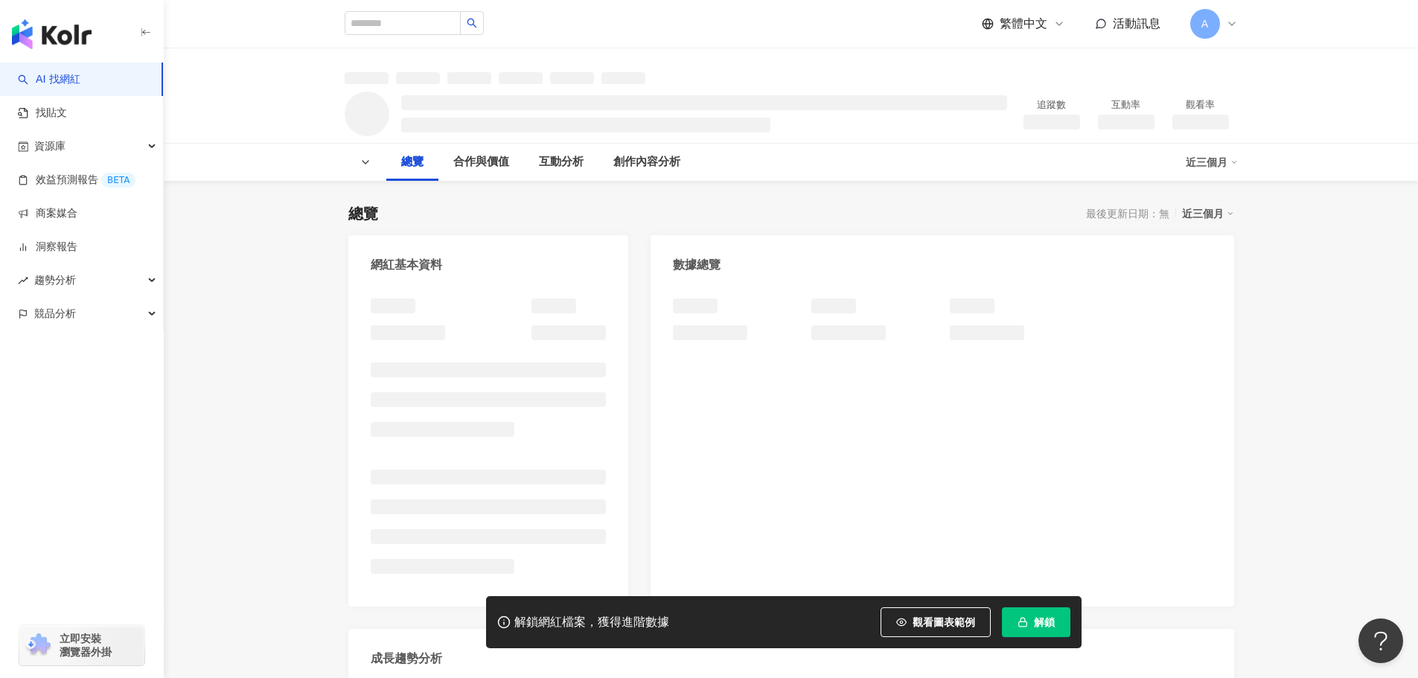
click at [1033, 615] on button "解鎖" at bounding box center [1036, 622] width 68 height 30
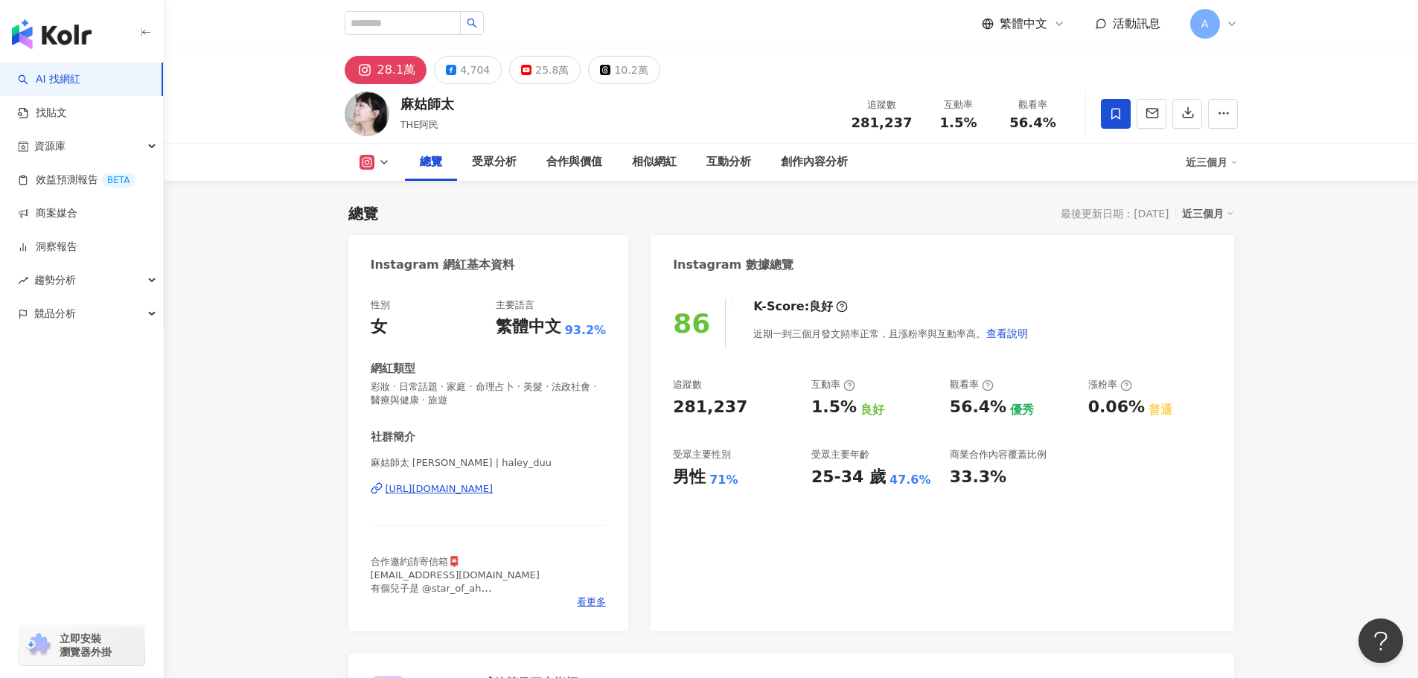
scroll to position [447, 0]
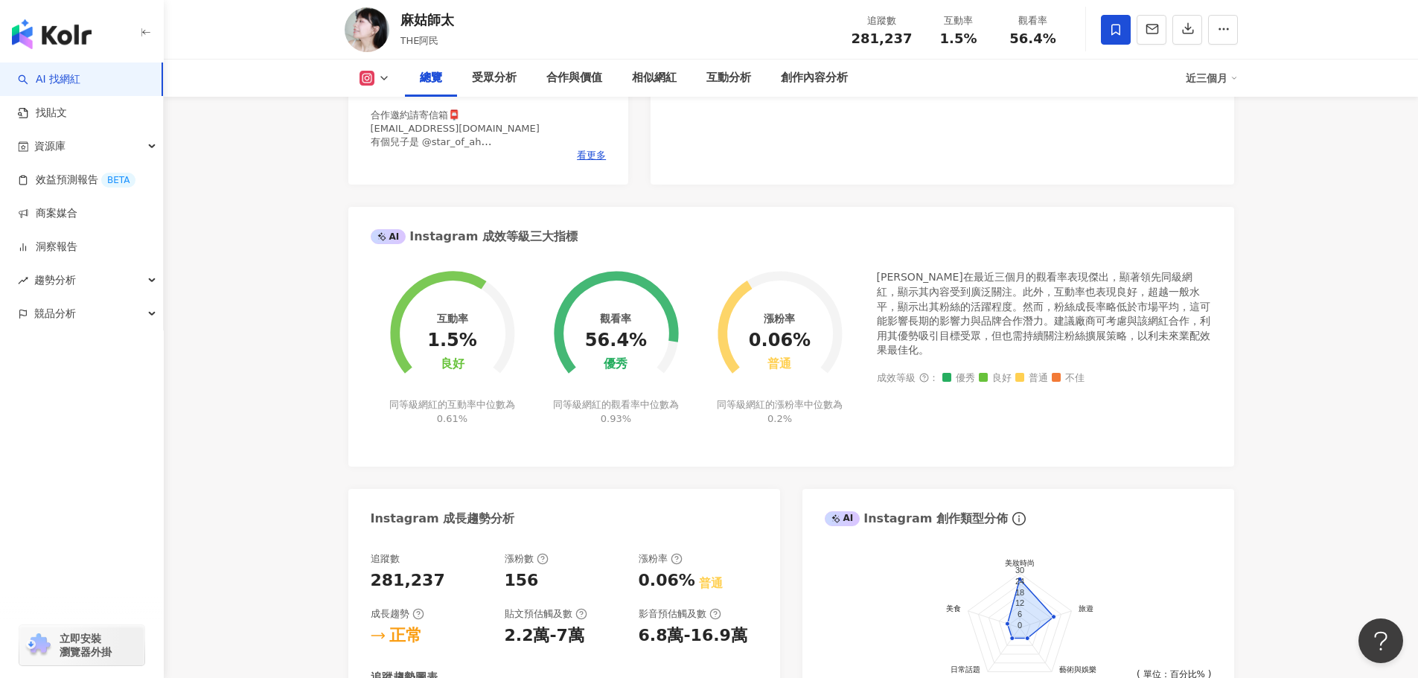
click at [368, 76] on icon at bounding box center [367, 78] width 8 height 8
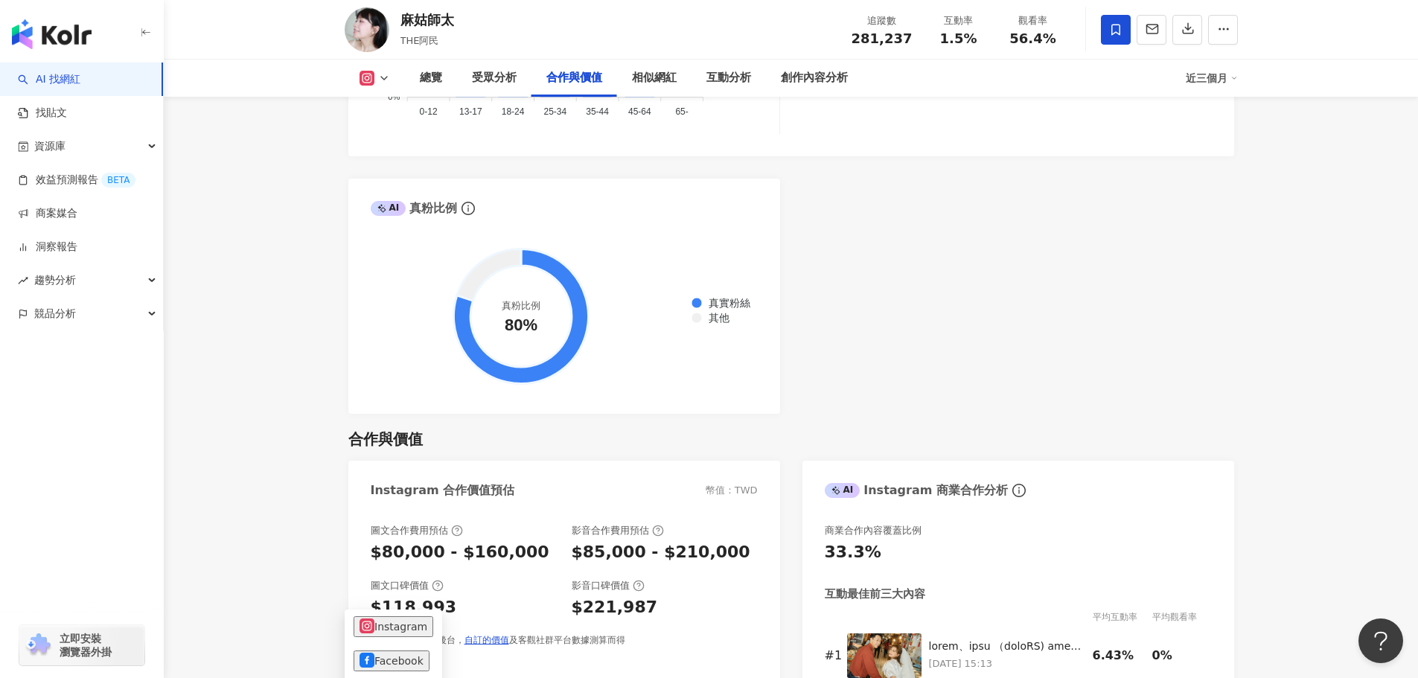
scroll to position [2233, 0]
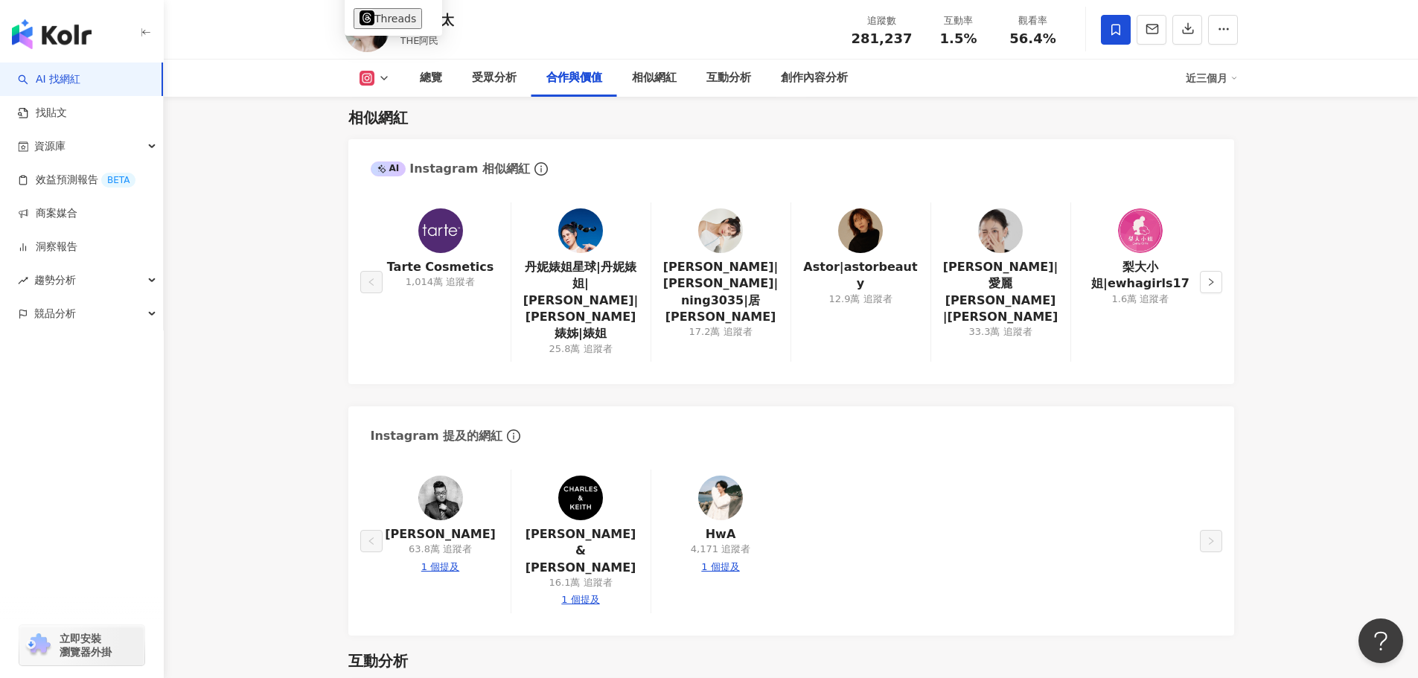
click at [326, 350] on div "總覽 最後更新日期：2025/9/24 近三個月 Instagram 網紅基本資料 性別 女 主要語言 繁體中文 93.2% 網紅類型 彩妝 · 日常話題 ·…" at bounding box center [791, 495] width 953 height 5543
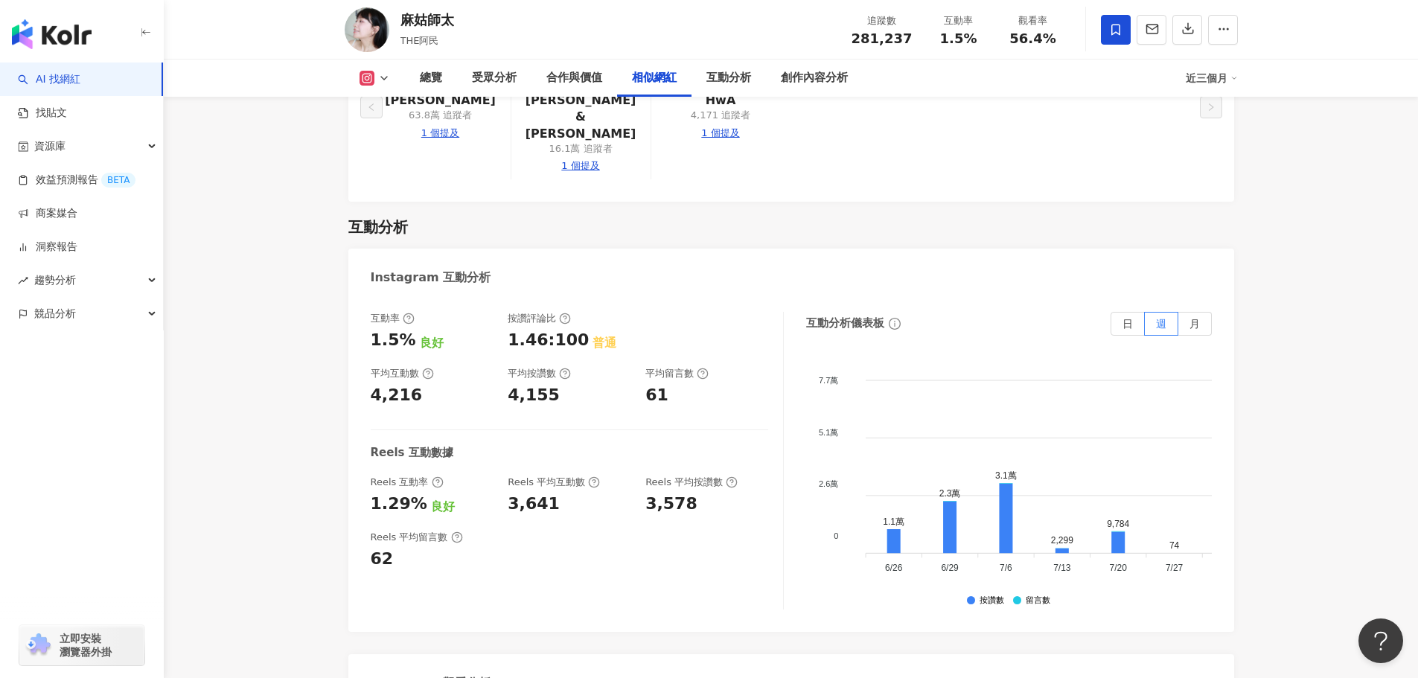
scroll to position [3052, 0]
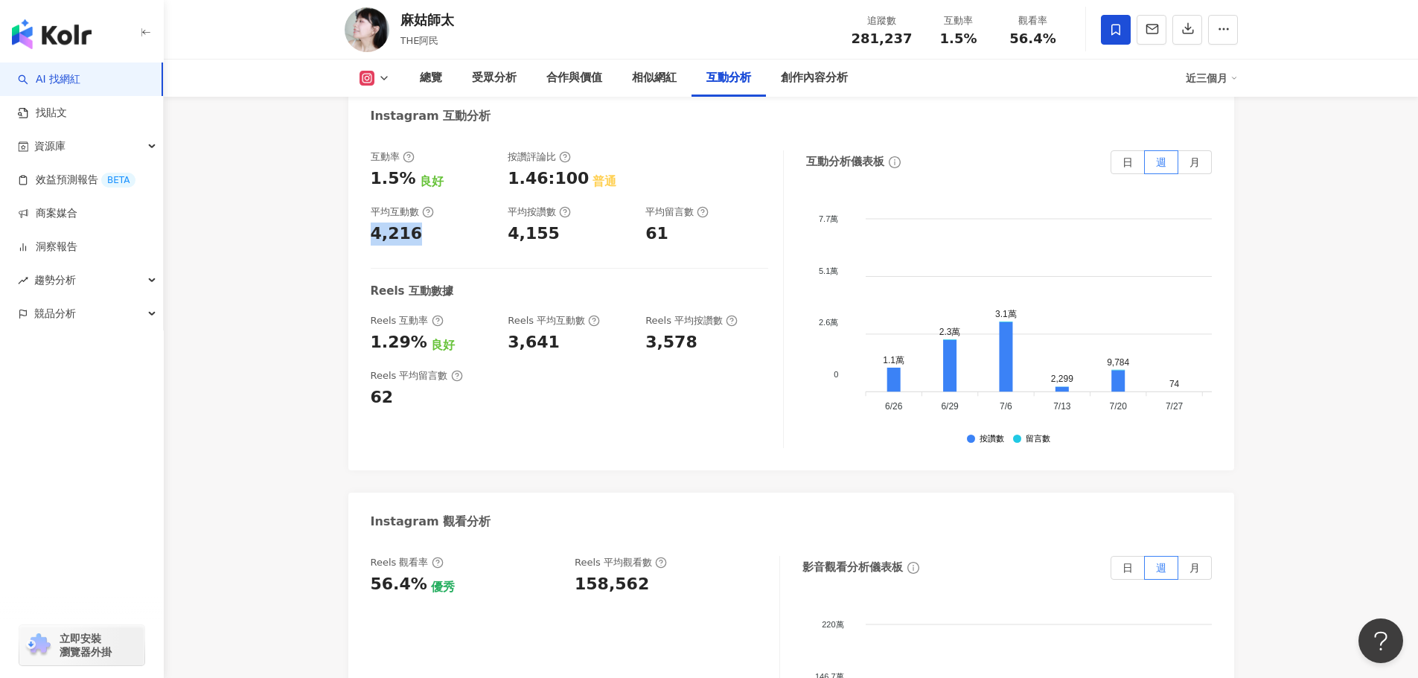
drag, startPoint x: 388, startPoint y: 187, endPoint x: 443, endPoint y: 250, distance: 83.9
click at [368, 187] on div "互動率 1.5% 良好 按讚評論比 1.46:100 普通 平均互動數 4,216 平均按讚數 4,155 平均留言數 61 Reels 互動數據 Reels…" at bounding box center [791, 302] width 886 height 335
copy div "4,216"
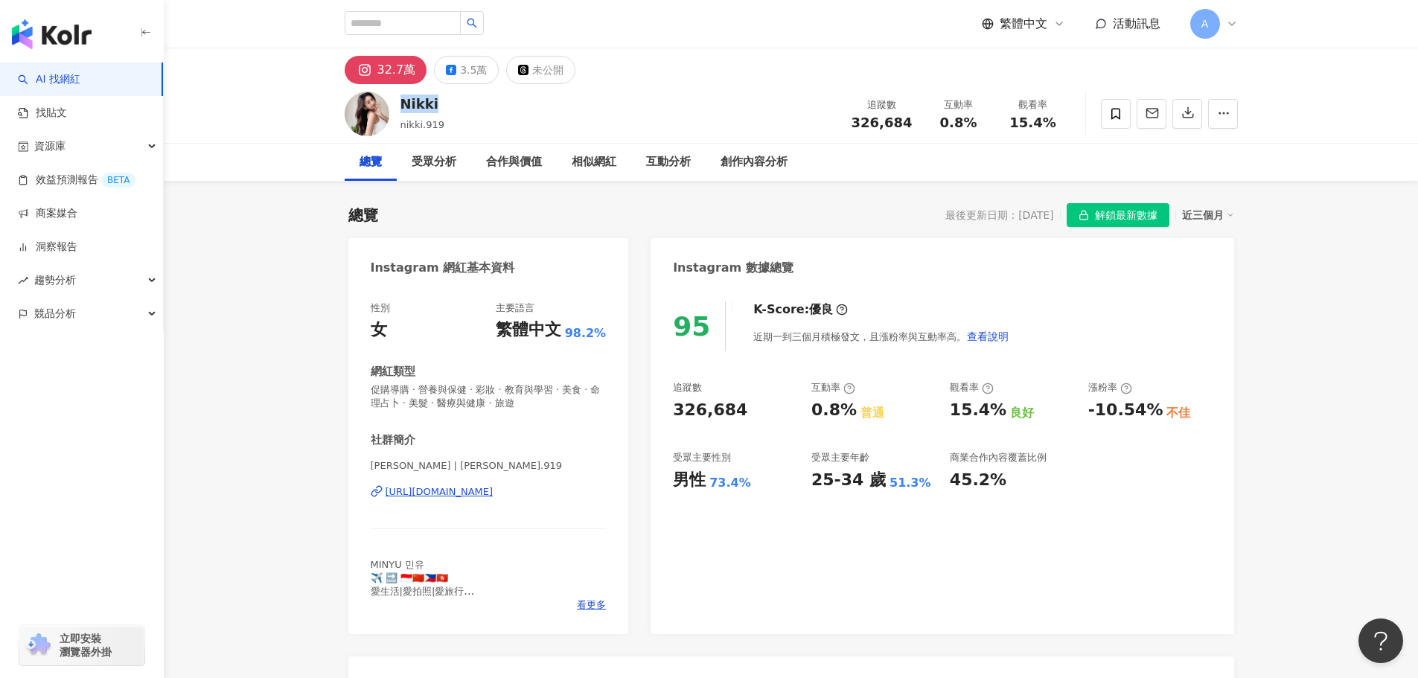
drag, startPoint x: 438, startPoint y: 102, endPoint x: 780, endPoint y: 65, distance: 343.7
click at [394, 102] on div "[PERSON_NAME].919 追蹤數 326,684 互動率 0.8% 觀看率 15.4%" at bounding box center [791, 113] width 953 height 59
copy div "Nikki"
click at [509, 107] on div "[PERSON_NAME].919 追蹤數 326,684 互動率 0.8% 觀看率 15.4%" at bounding box center [791, 113] width 953 height 59
click at [474, 71] on div "3.5萬" at bounding box center [473, 70] width 27 height 21
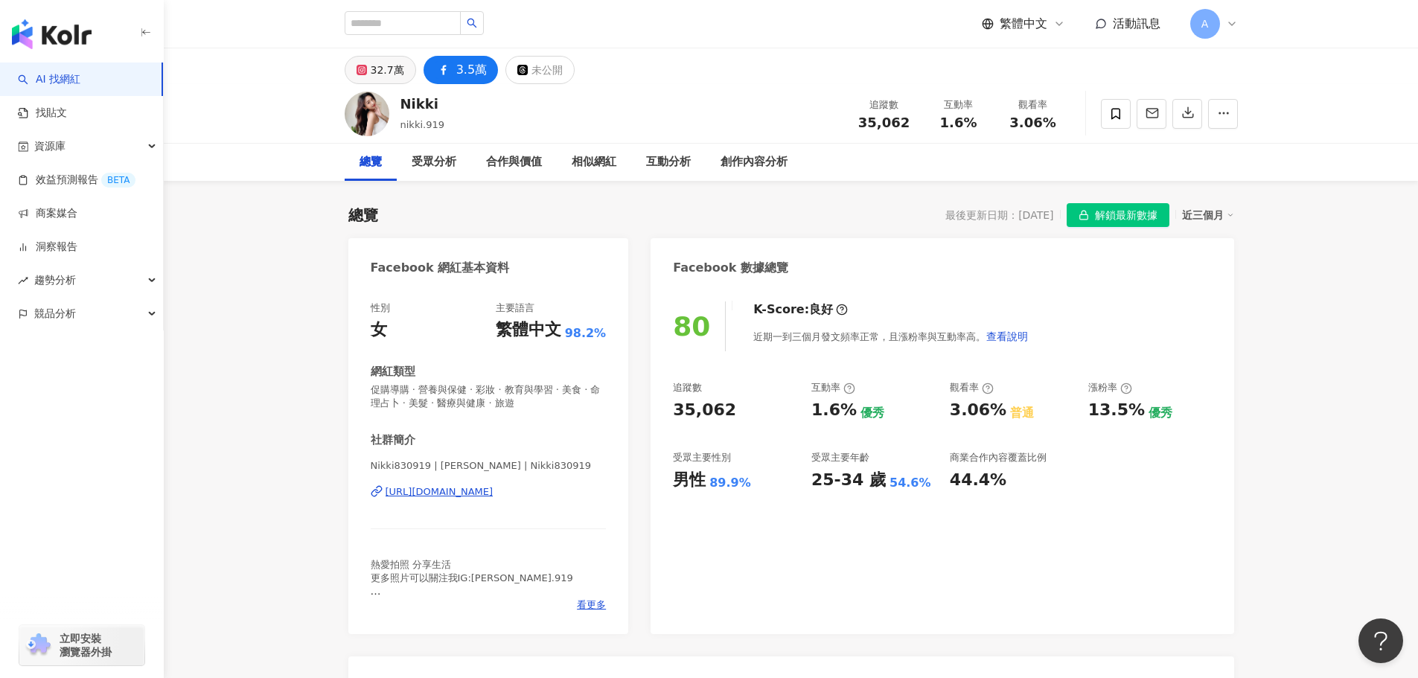
click at [381, 67] on div "32.7萬" at bounding box center [387, 70] width 33 height 21
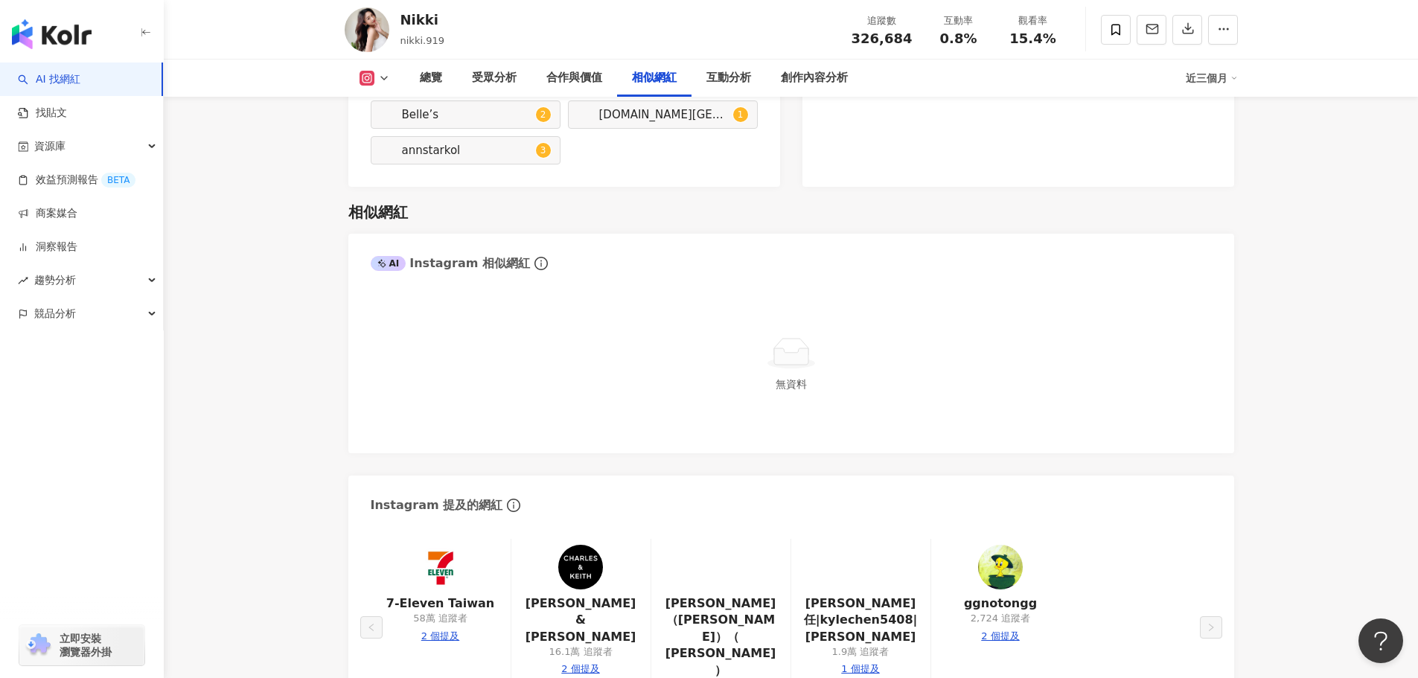
scroll to position [2829, 0]
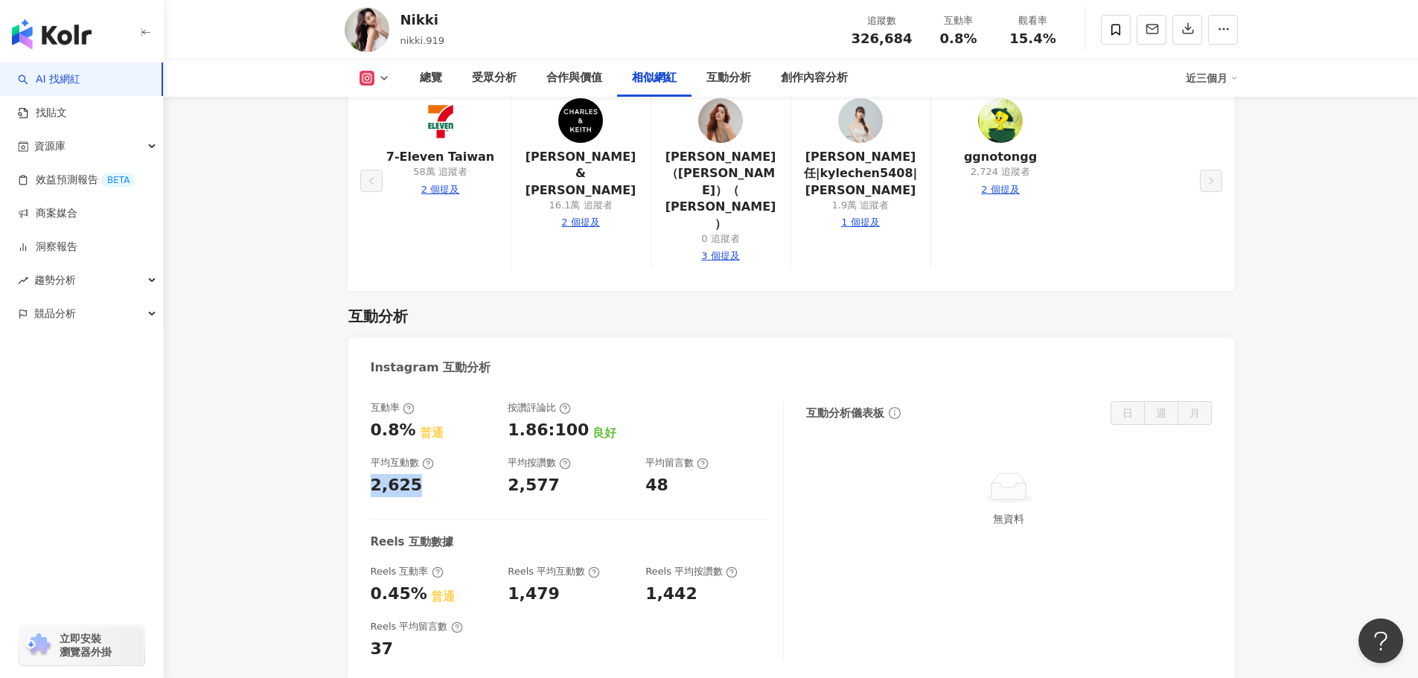
drag, startPoint x: 415, startPoint y: 434, endPoint x: 364, endPoint y: 434, distance: 50.6
click at [364, 434] on div "互動率 0.8% 普通 按讚評論比 1.86:100 良好 平均互動數 2,625 平均按讚數 2,577 平均留言數 48 Reels 互動數據 Reels…" at bounding box center [791, 534] width 886 height 296
copy div "2,625"
